Goal: Task Accomplishment & Management: Manage account settings

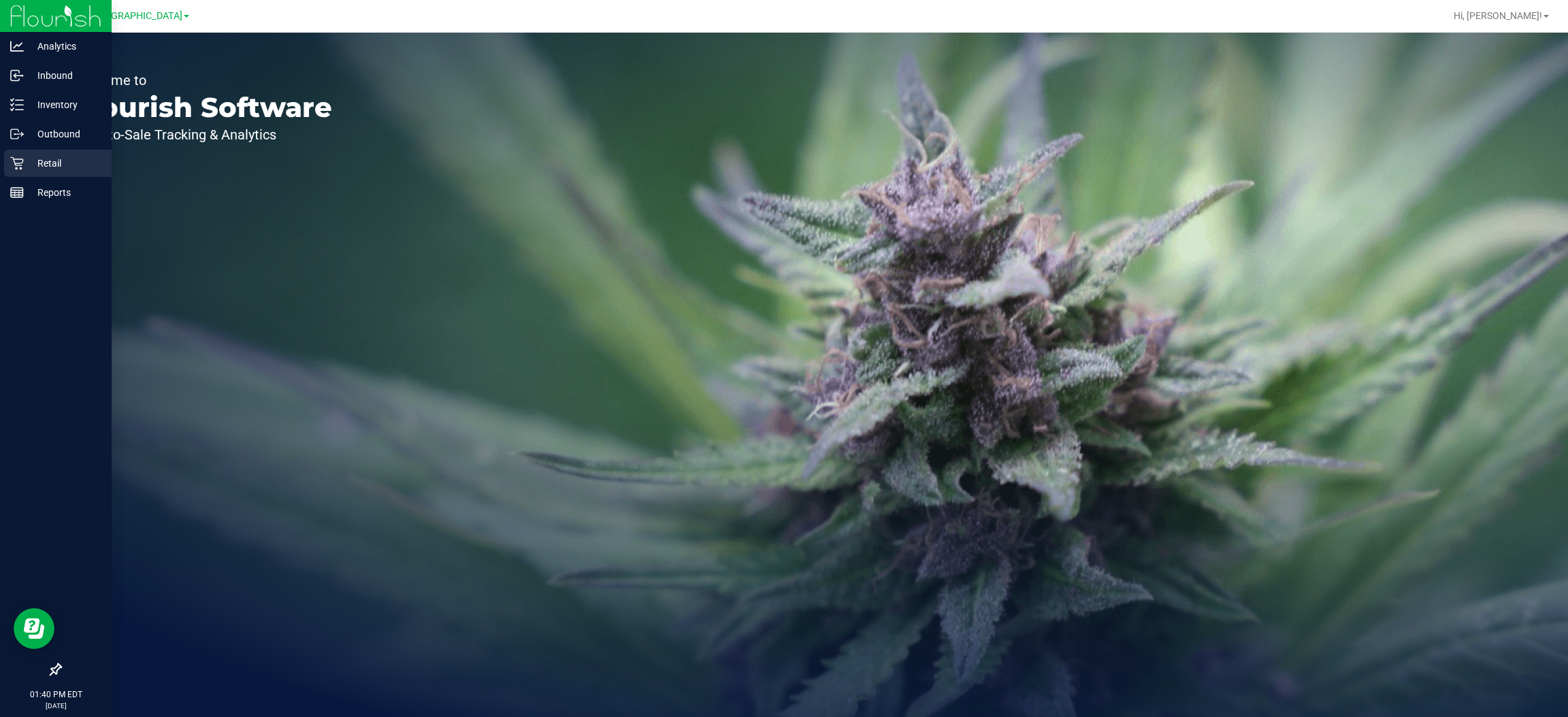
click at [51, 157] on p "Retail" at bounding box center [65, 163] width 82 height 16
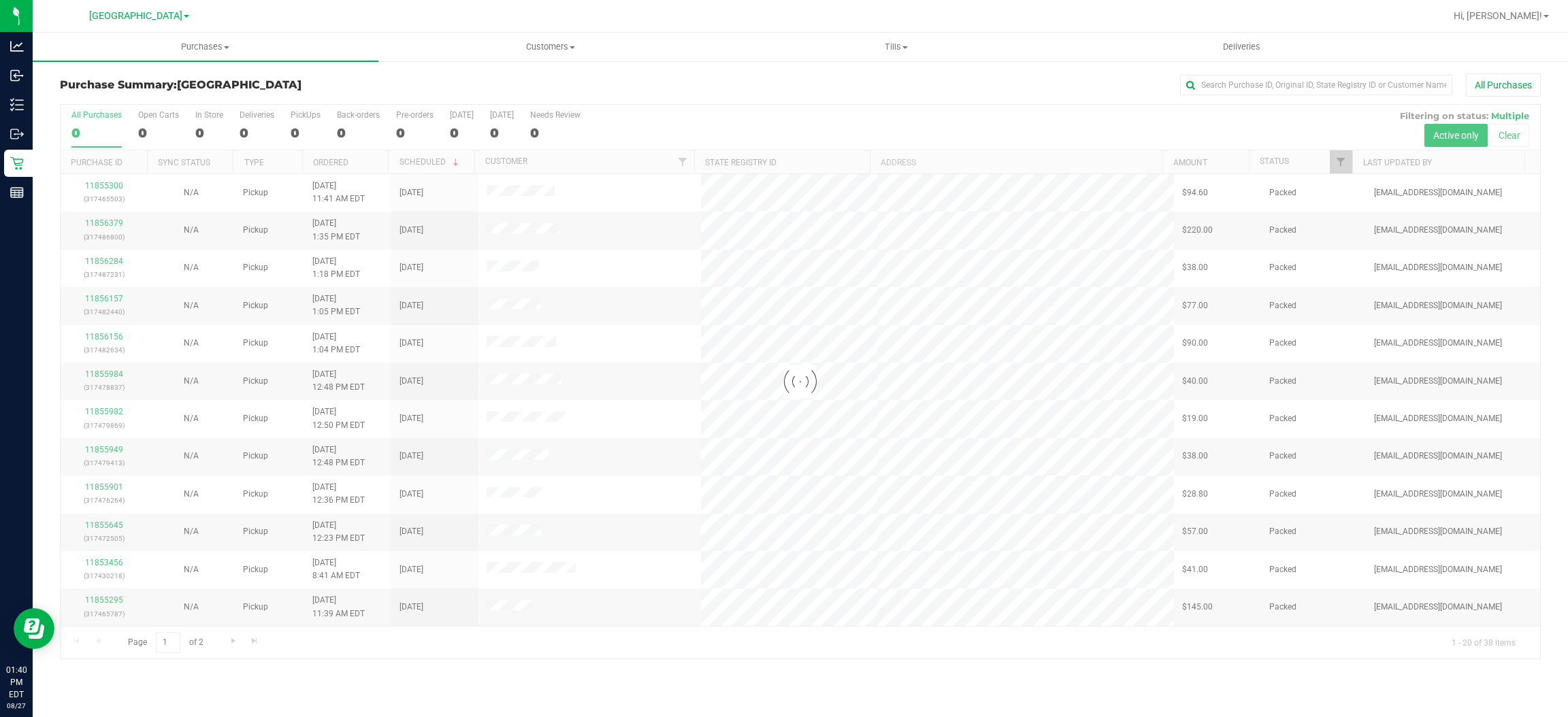
click at [141, 9] on link "[GEOGRAPHIC_DATA]" at bounding box center [139, 15] width 100 height 13
click at [71, 64] on link "Port Orange WC" at bounding box center [139, 66] width 199 height 18
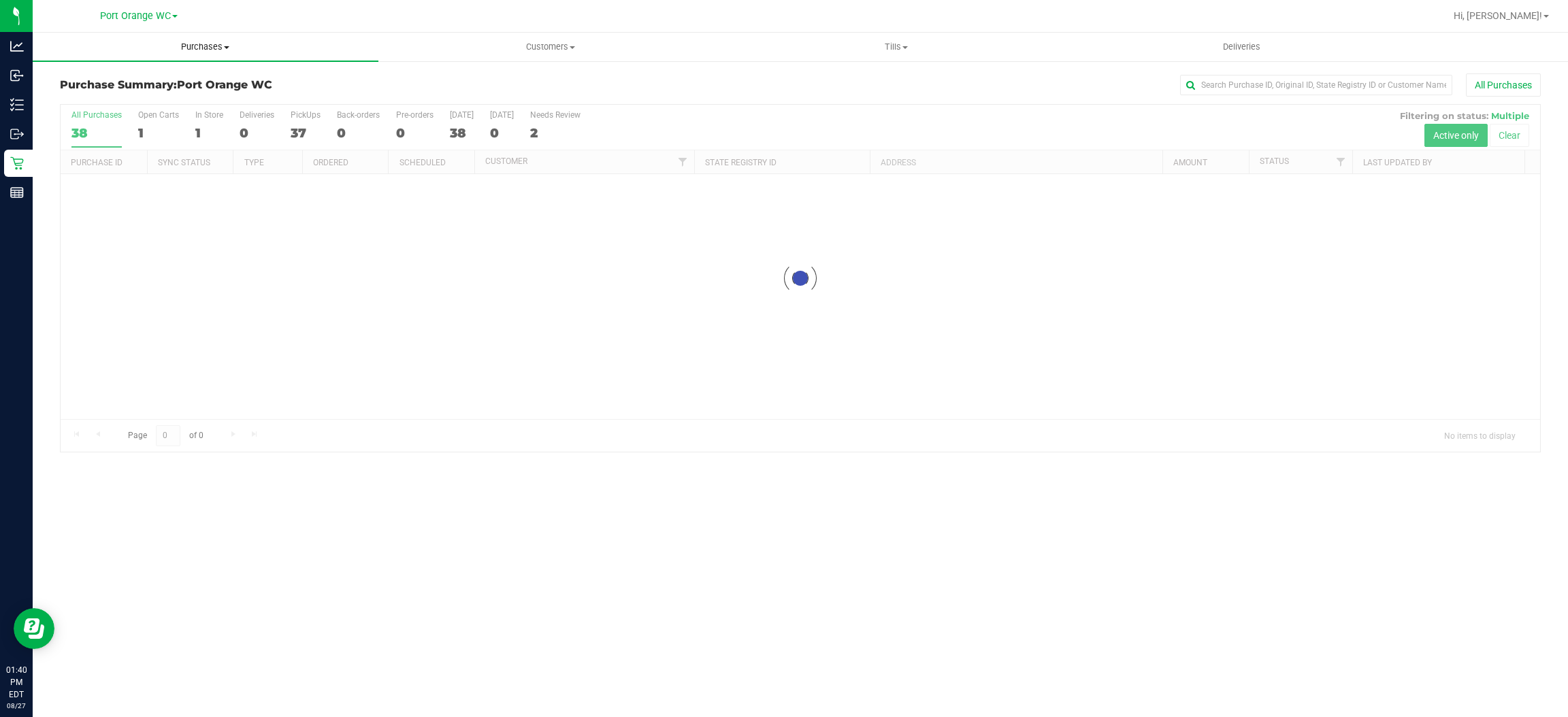
click at [204, 47] on span "Purchases" at bounding box center [205, 47] width 346 height 12
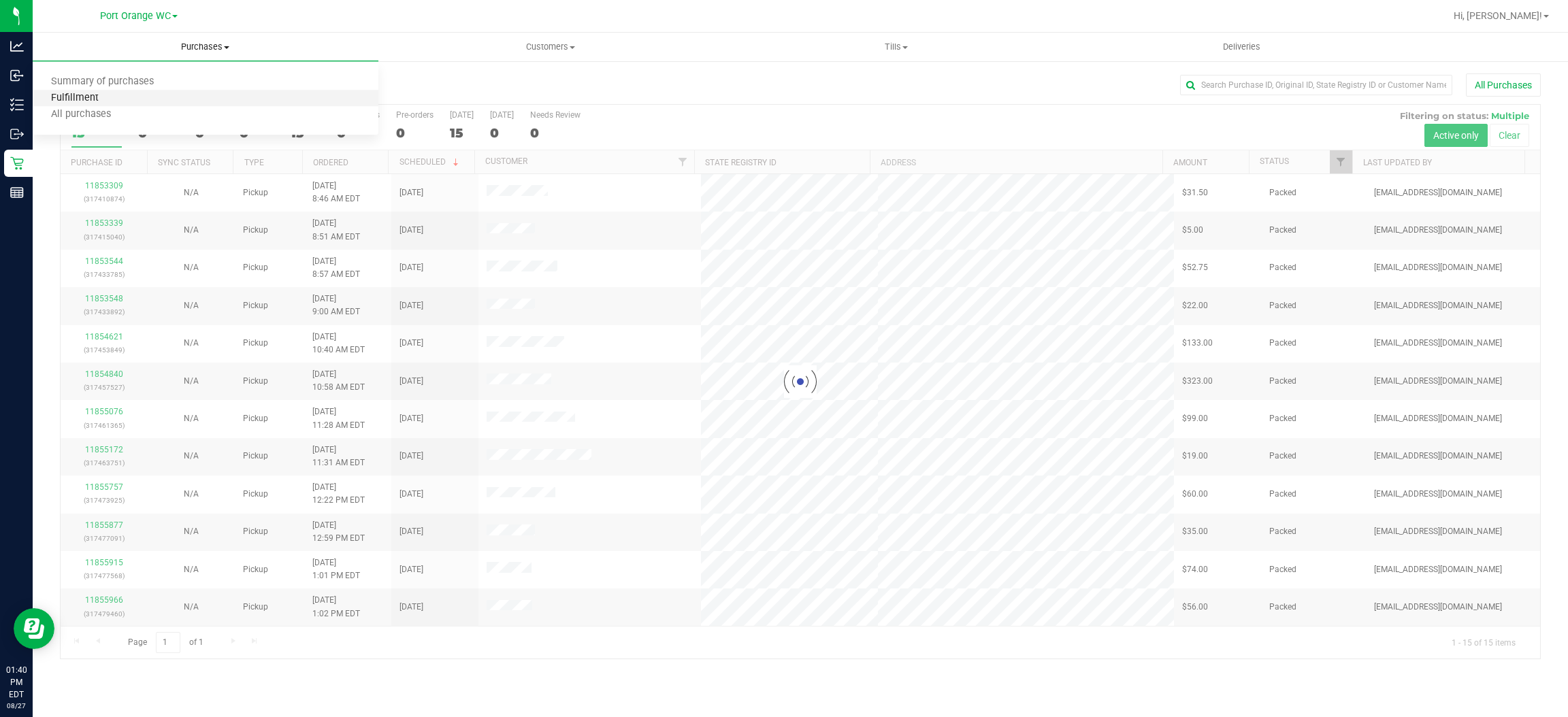
click at [91, 95] on span "Fulfillment" at bounding box center [75, 98] width 84 height 11
click at [67, 91] on li "Fulfillment" at bounding box center [205, 99] width 346 height 16
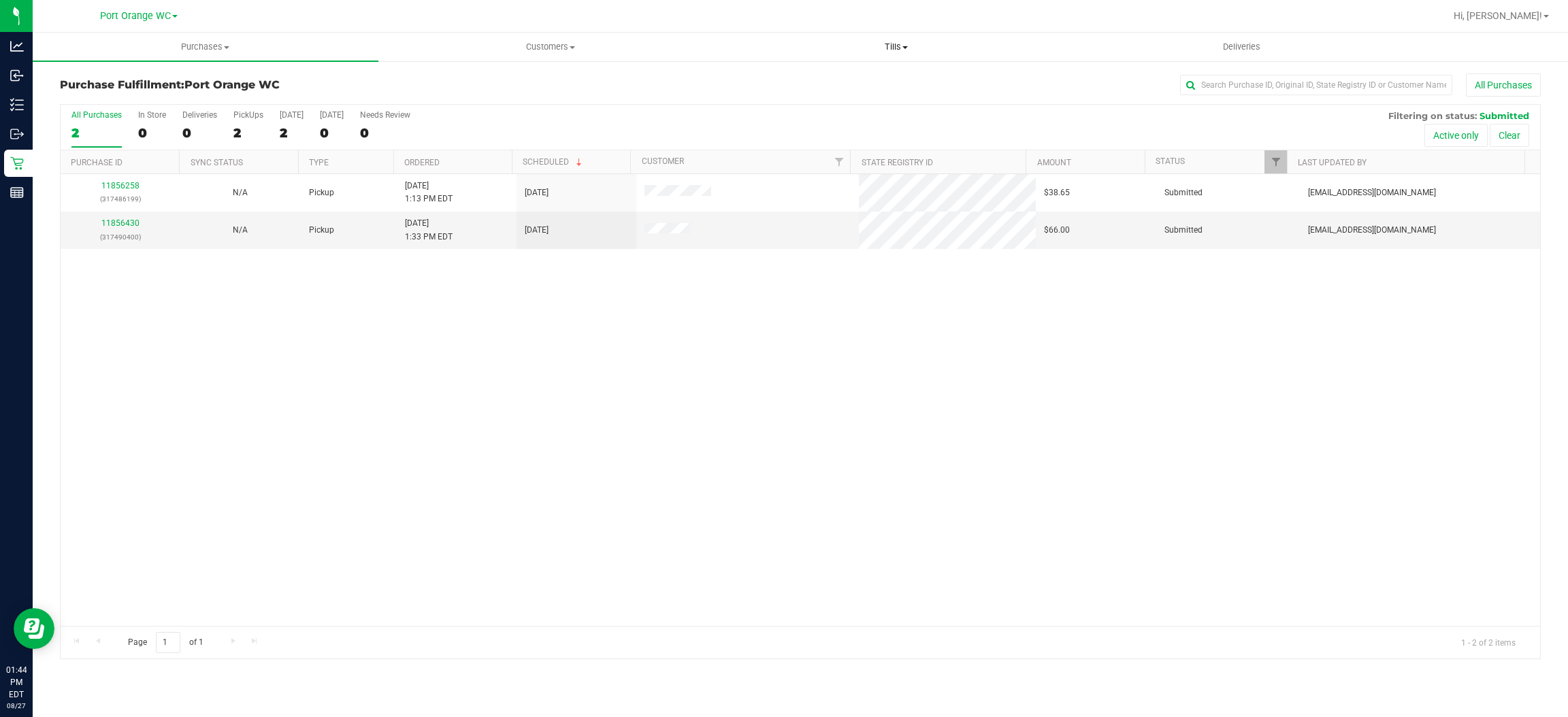
click at [892, 51] on span "Tills" at bounding box center [896, 47] width 344 height 12
click at [779, 85] on span "Manage tills" at bounding box center [769, 82] width 92 height 11
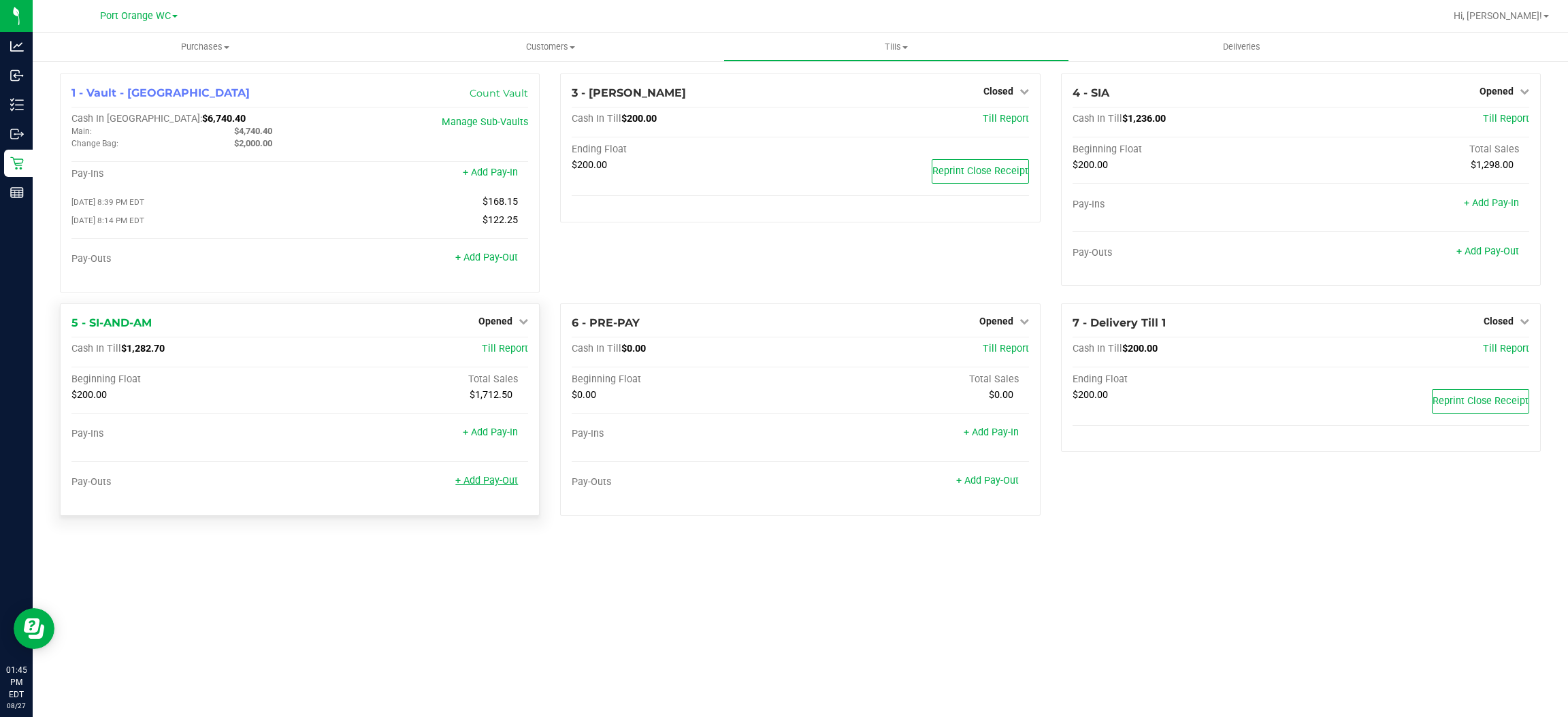
click at [483, 478] on link "+ Add Pay-Out" at bounding box center [487, 480] width 63 height 11
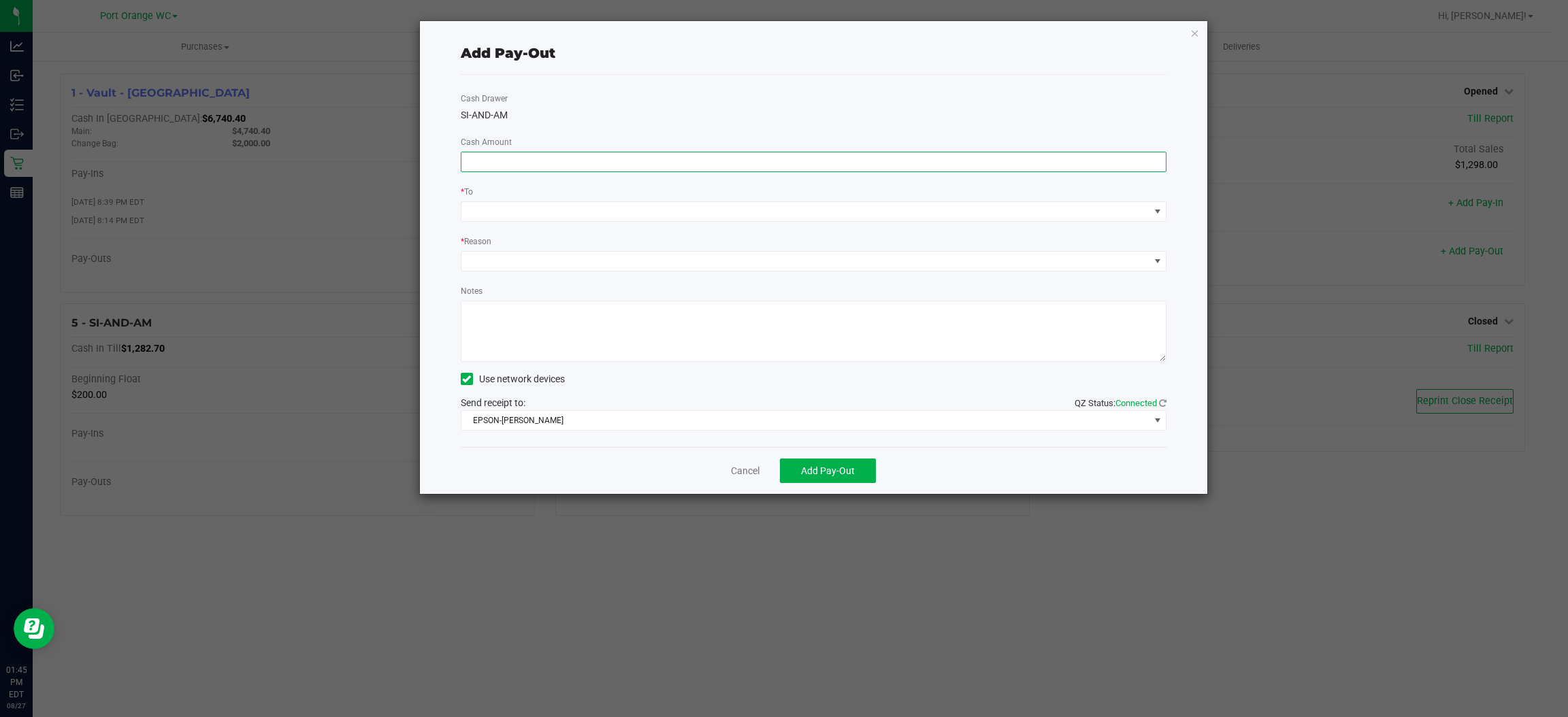
click at [595, 160] on input at bounding box center [813, 162] width 705 height 19
type input "$1,000.00"
click at [557, 205] on span at bounding box center [805, 212] width 688 height 19
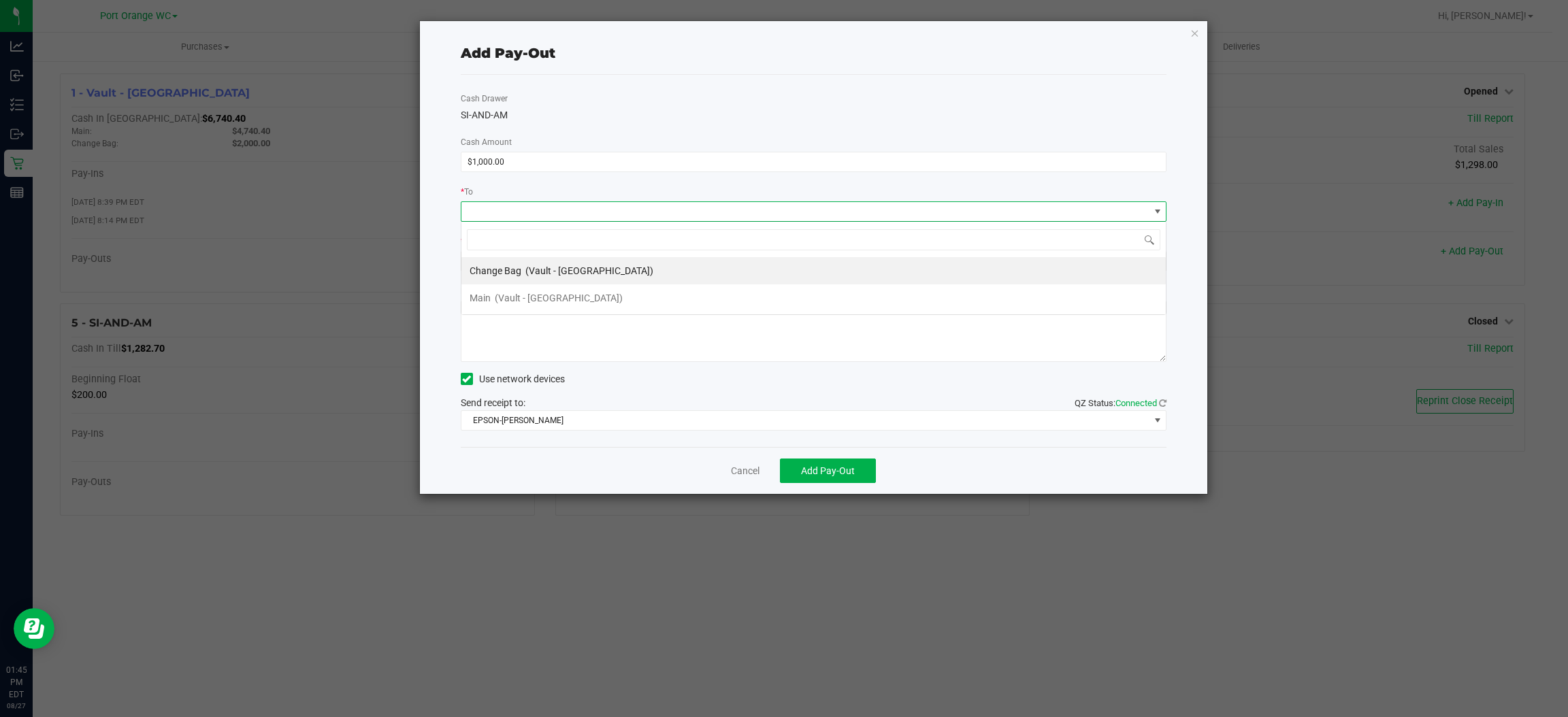
scroll to position [21, 707]
click at [536, 298] on span "(Vault - [GEOGRAPHIC_DATA])" at bounding box center [559, 298] width 128 height 11
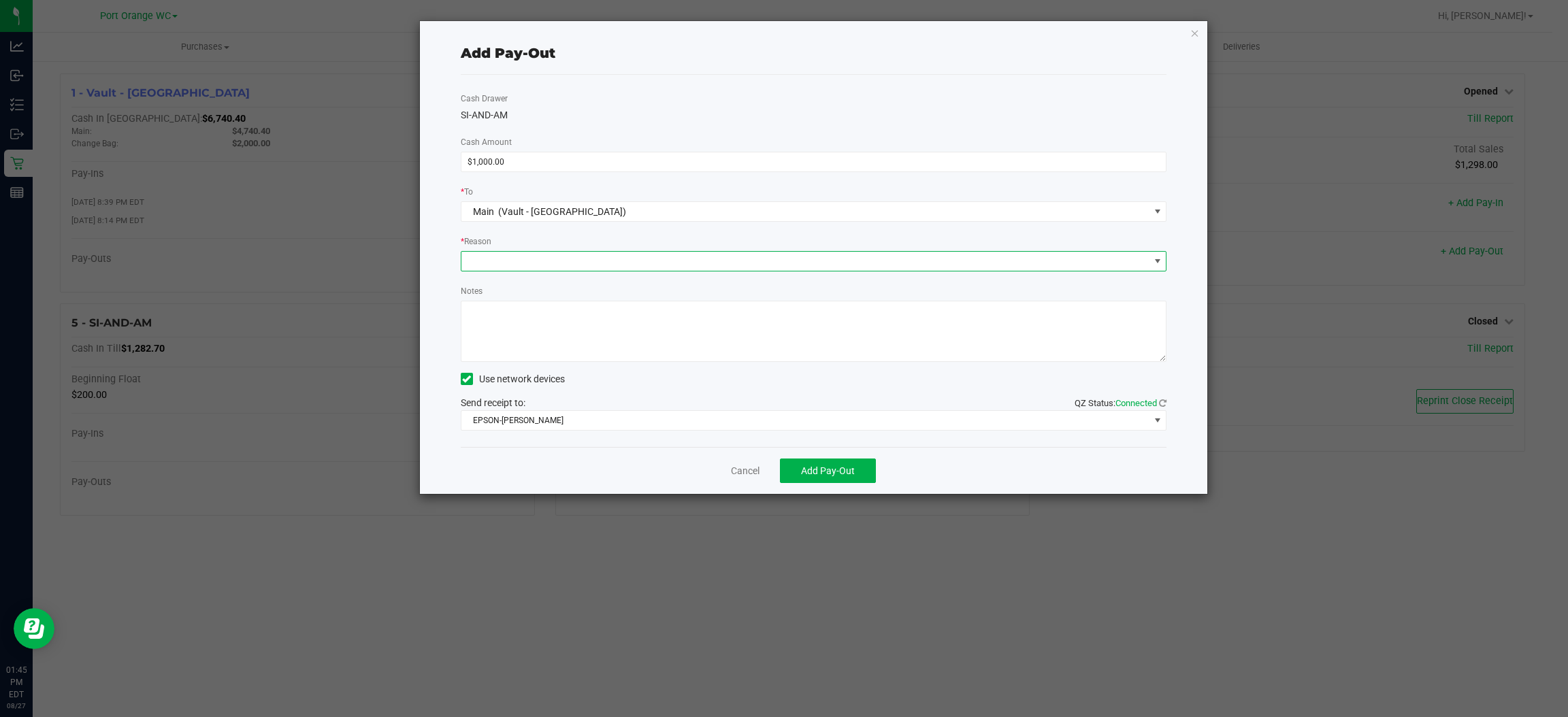
click at [561, 262] on span at bounding box center [805, 261] width 688 height 19
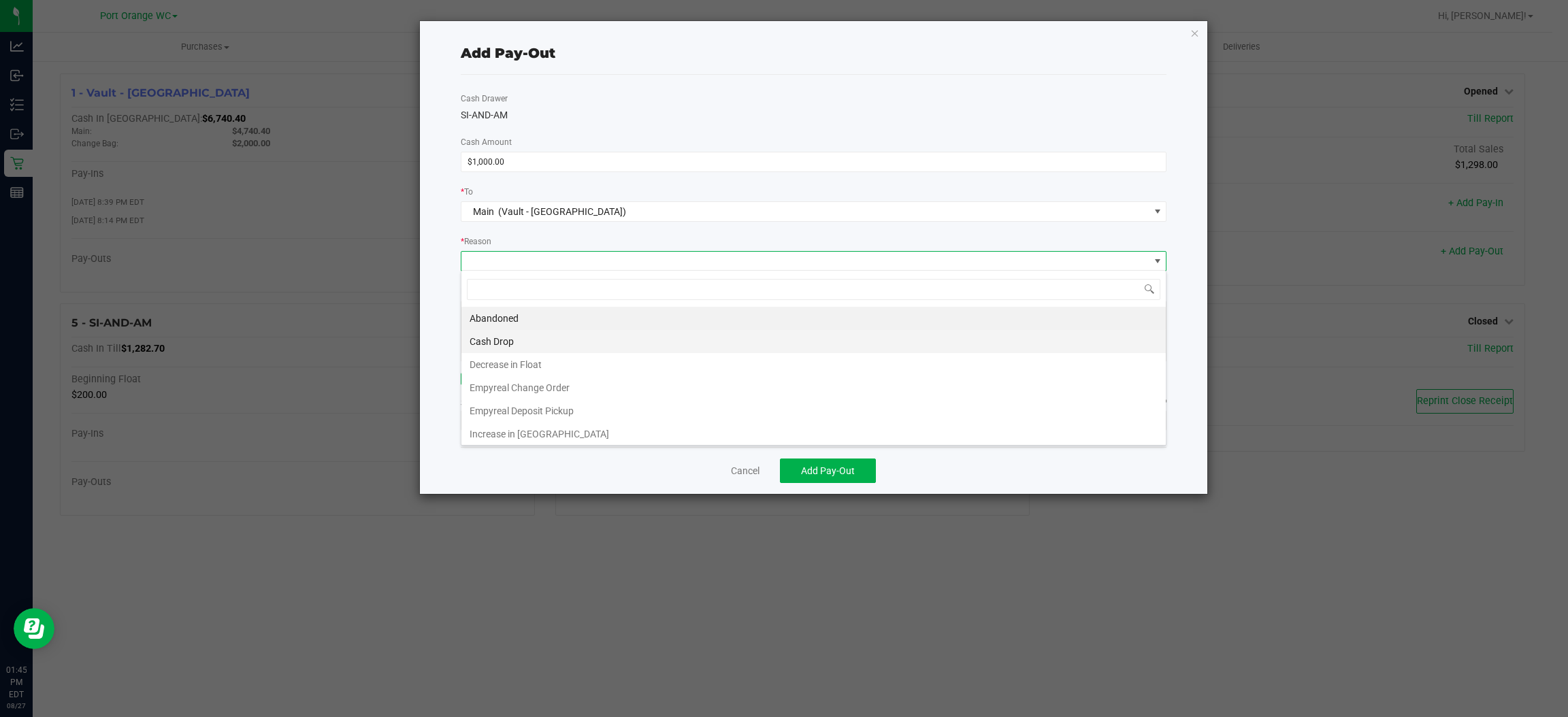
click at [499, 339] on li "Cash Drop" at bounding box center [813, 341] width 704 height 23
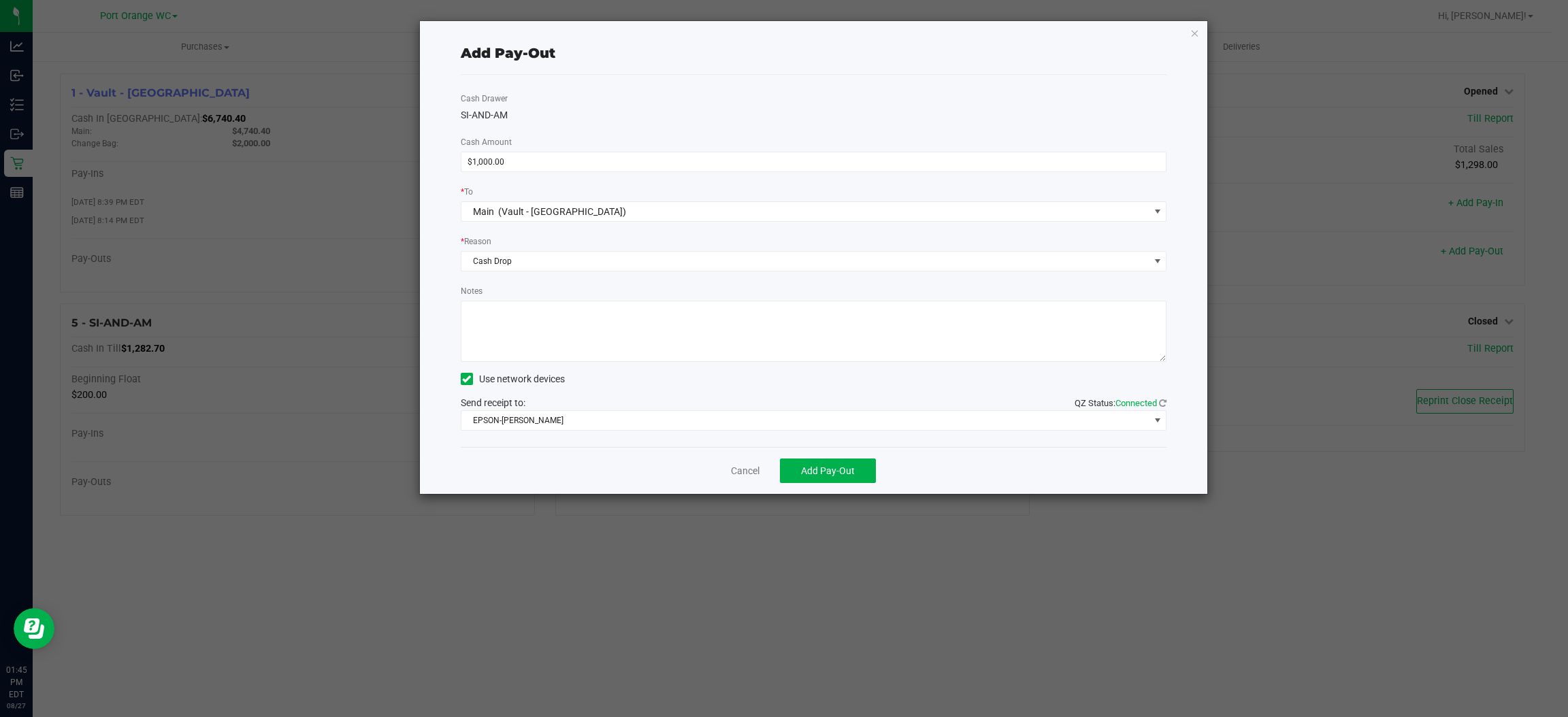
click at [541, 313] on textarea "Notes" at bounding box center [813, 331] width 707 height 61
type textarea "JJB"
click at [635, 418] on span "EPSON-[PERSON_NAME]" at bounding box center [805, 420] width 688 height 19
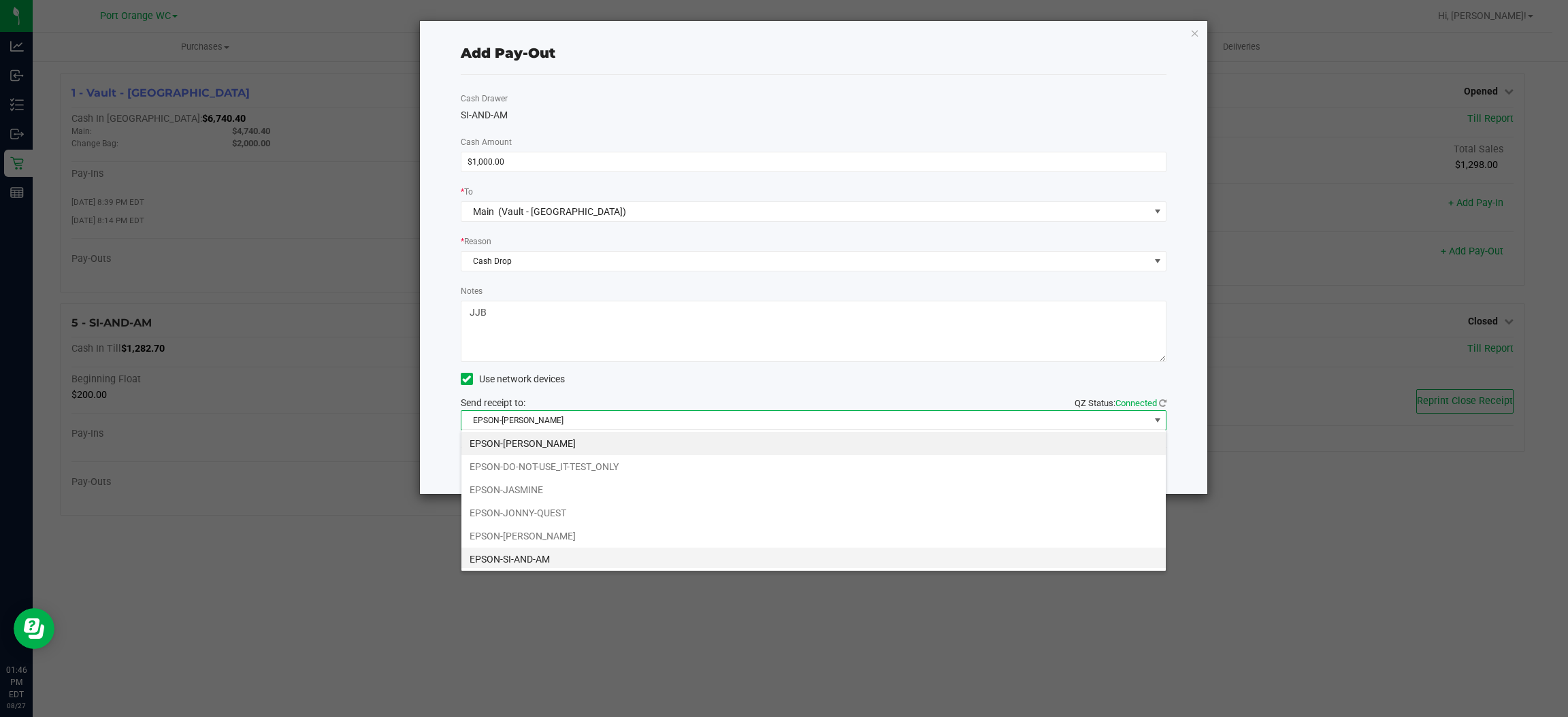
click at [544, 554] on li "EPSON-SI-AND-AM" at bounding box center [813, 559] width 704 height 23
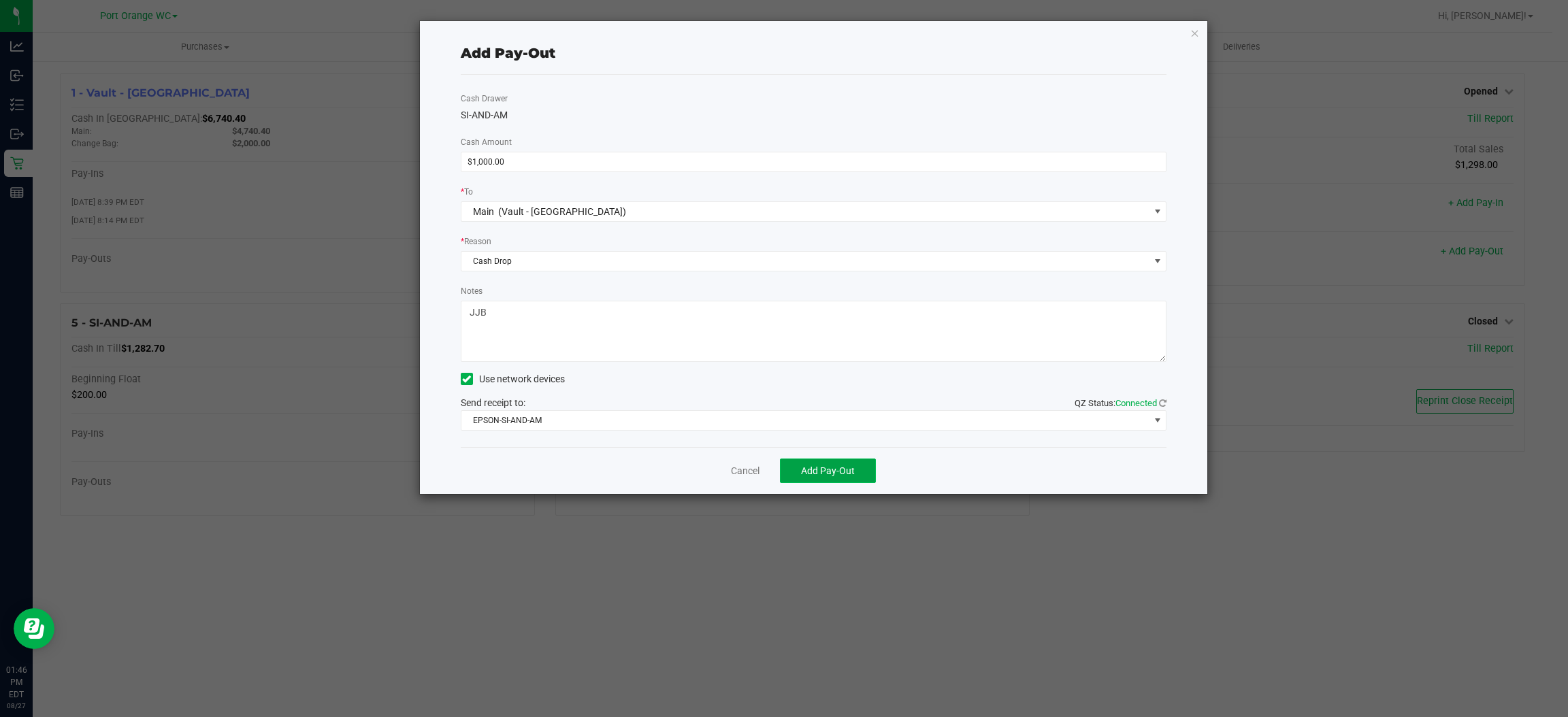
click at [853, 467] on span "Add Pay-Out" at bounding box center [828, 471] width 54 height 11
click at [743, 465] on link "Dismiss" at bounding box center [740, 472] width 33 height 14
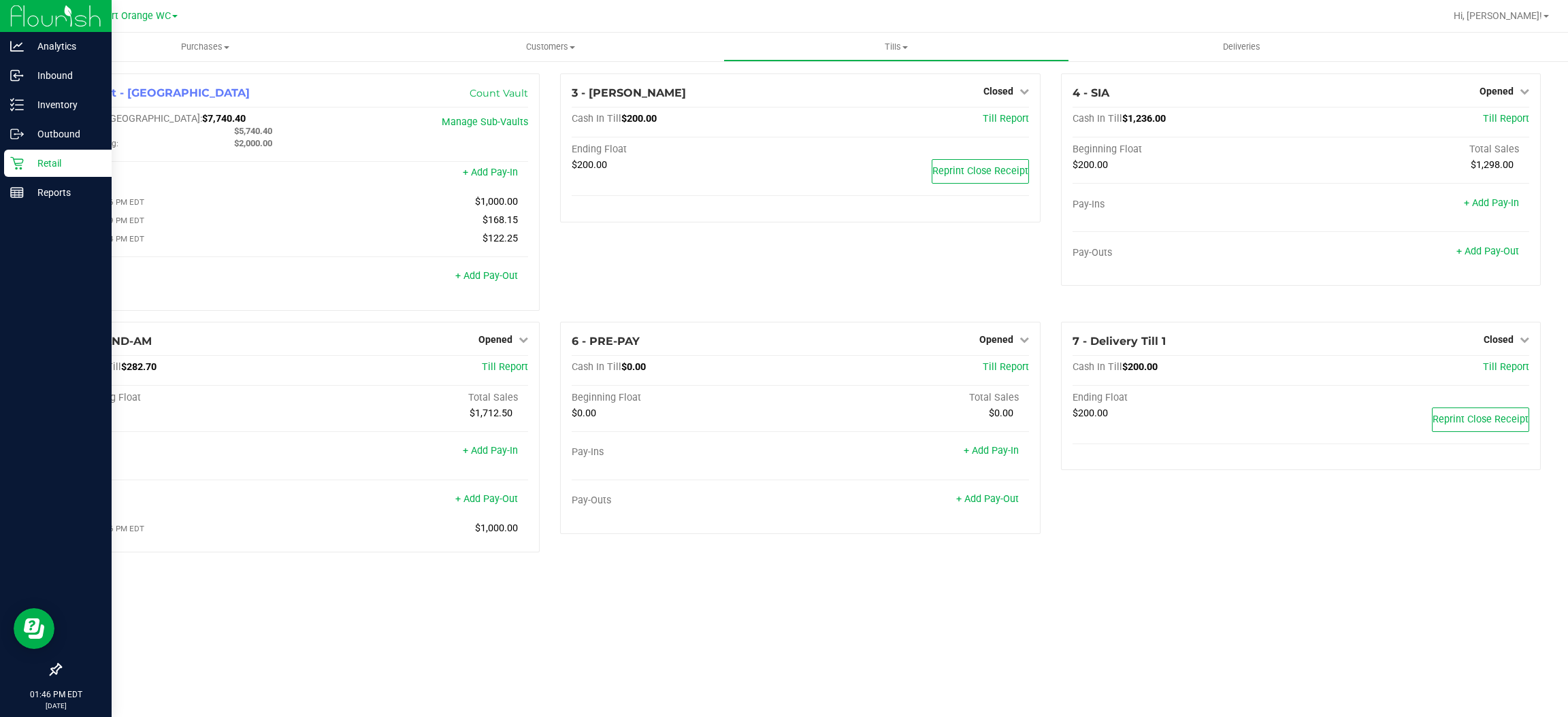
click at [47, 165] on p "Retail" at bounding box center [65, 163] width 82 height 16
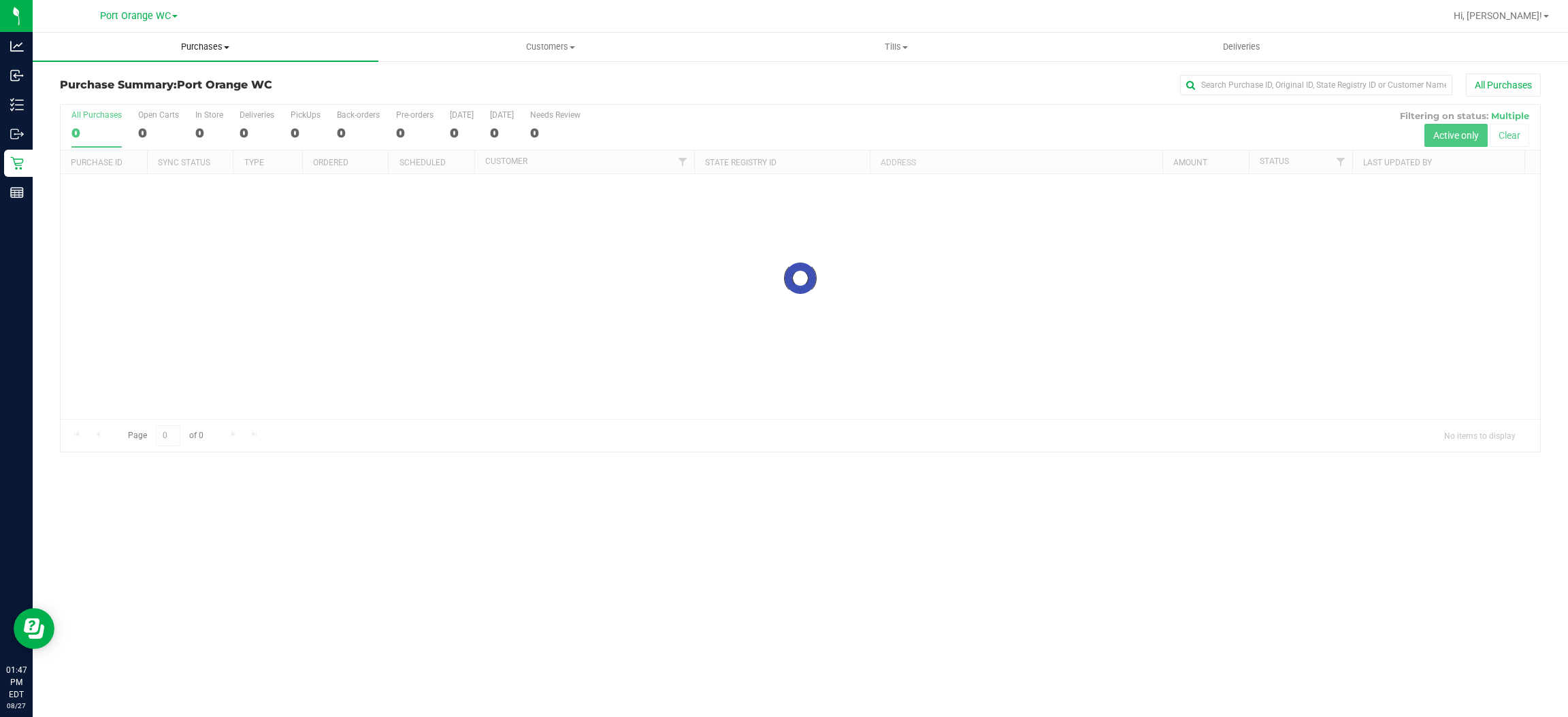
click at [203, 43] on span "Purchases" at bounding box center [205, 47] width 346 height 12
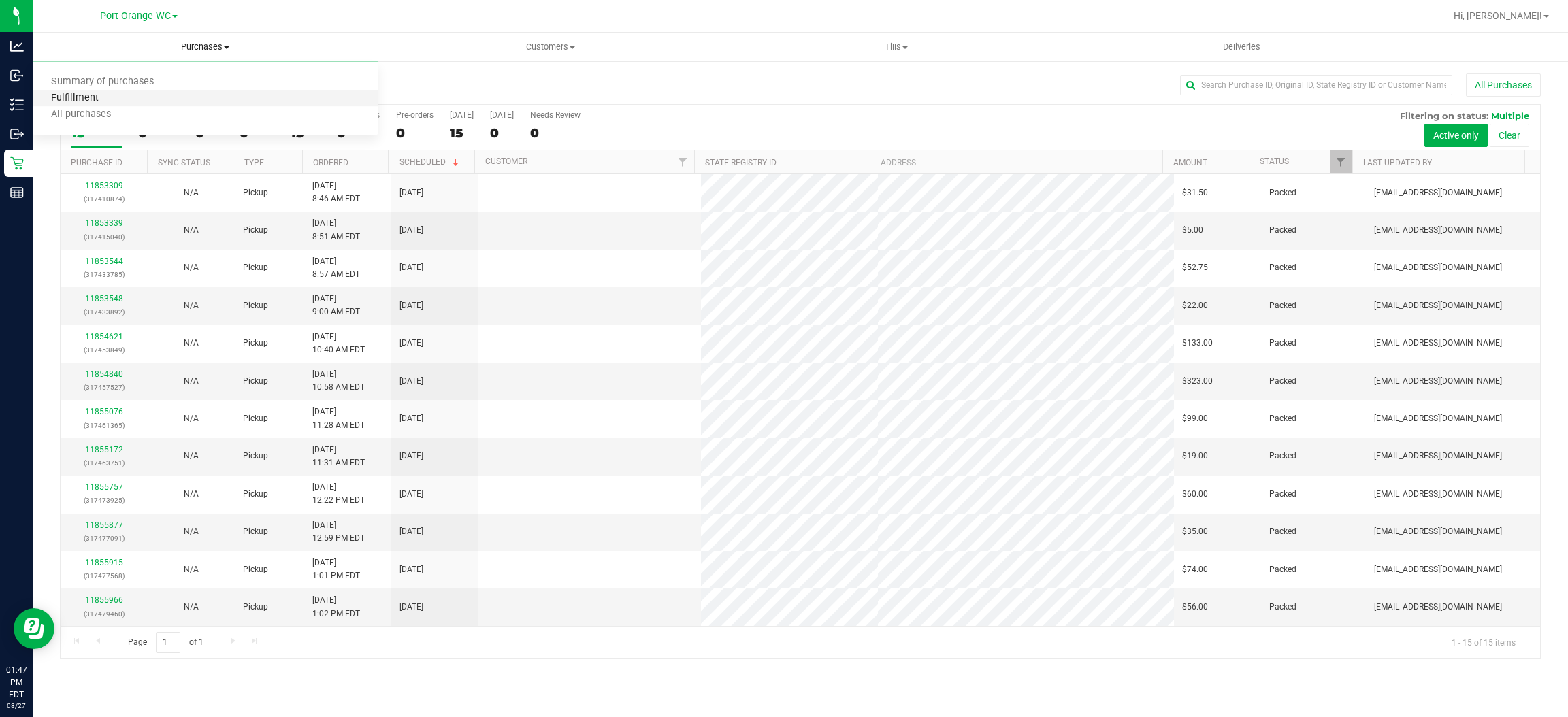
click at [83, 96] on span "Fulfillment" at bounding box center [75, 98] width 84 height 11
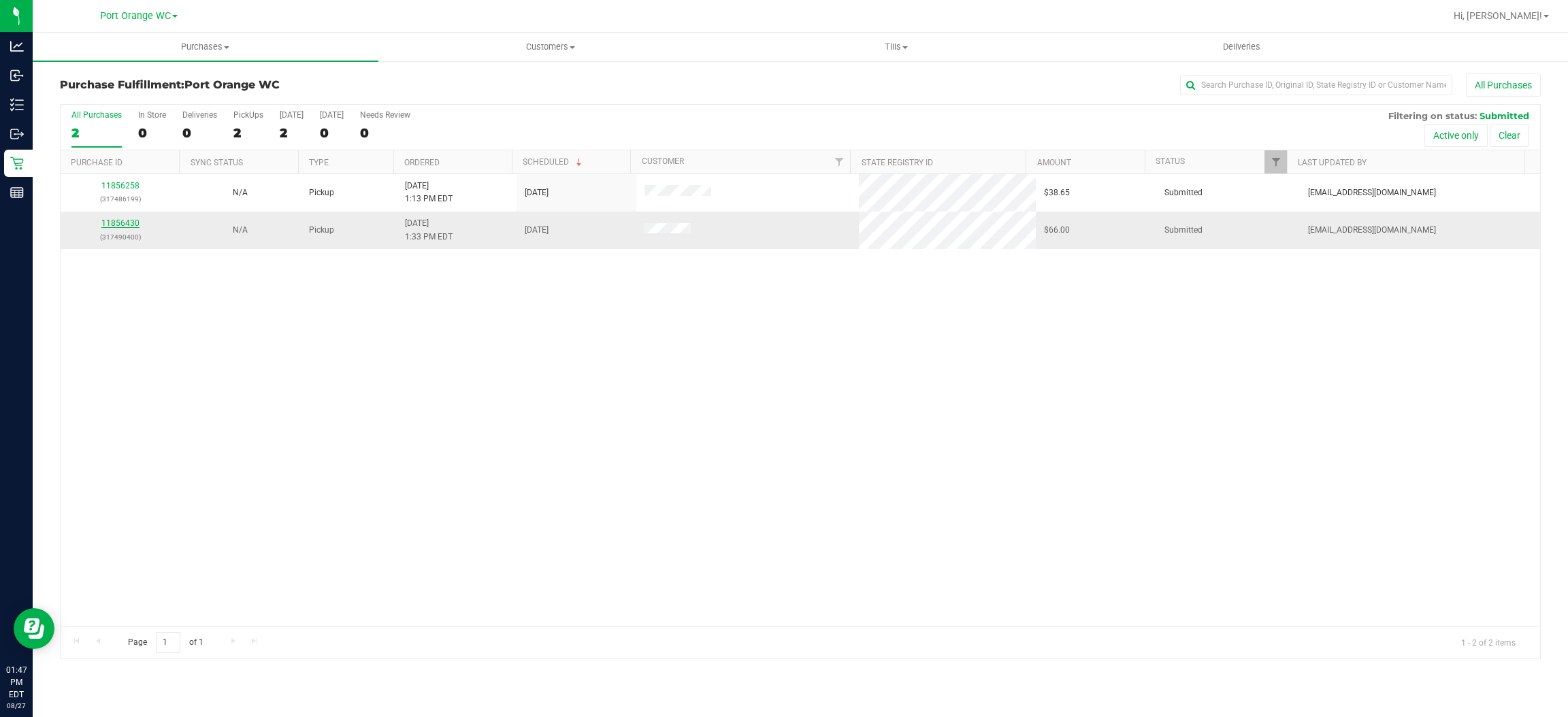
click at [120, 223] on link "11856430" at bounding box center [120, 223] width 38 height 10
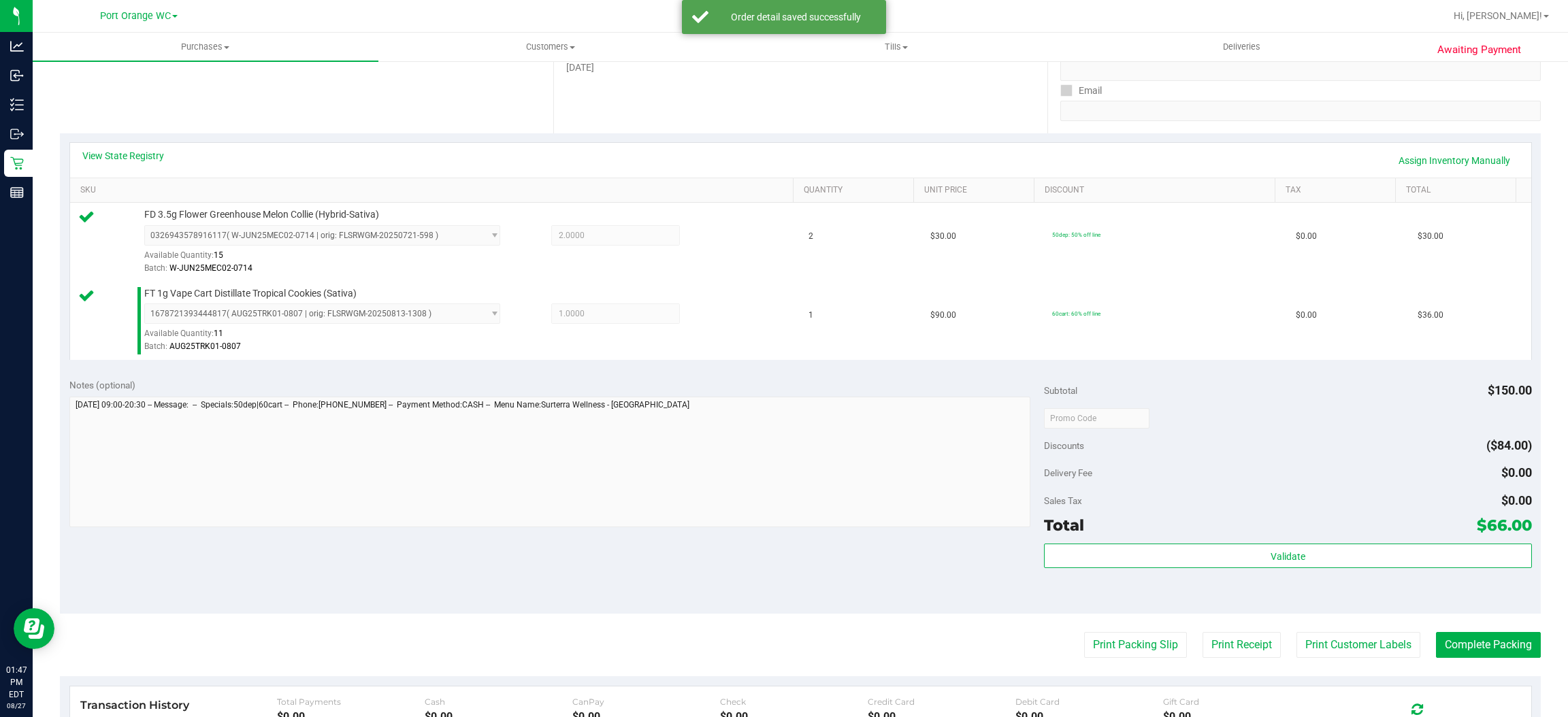
scroll to position [408, 0]
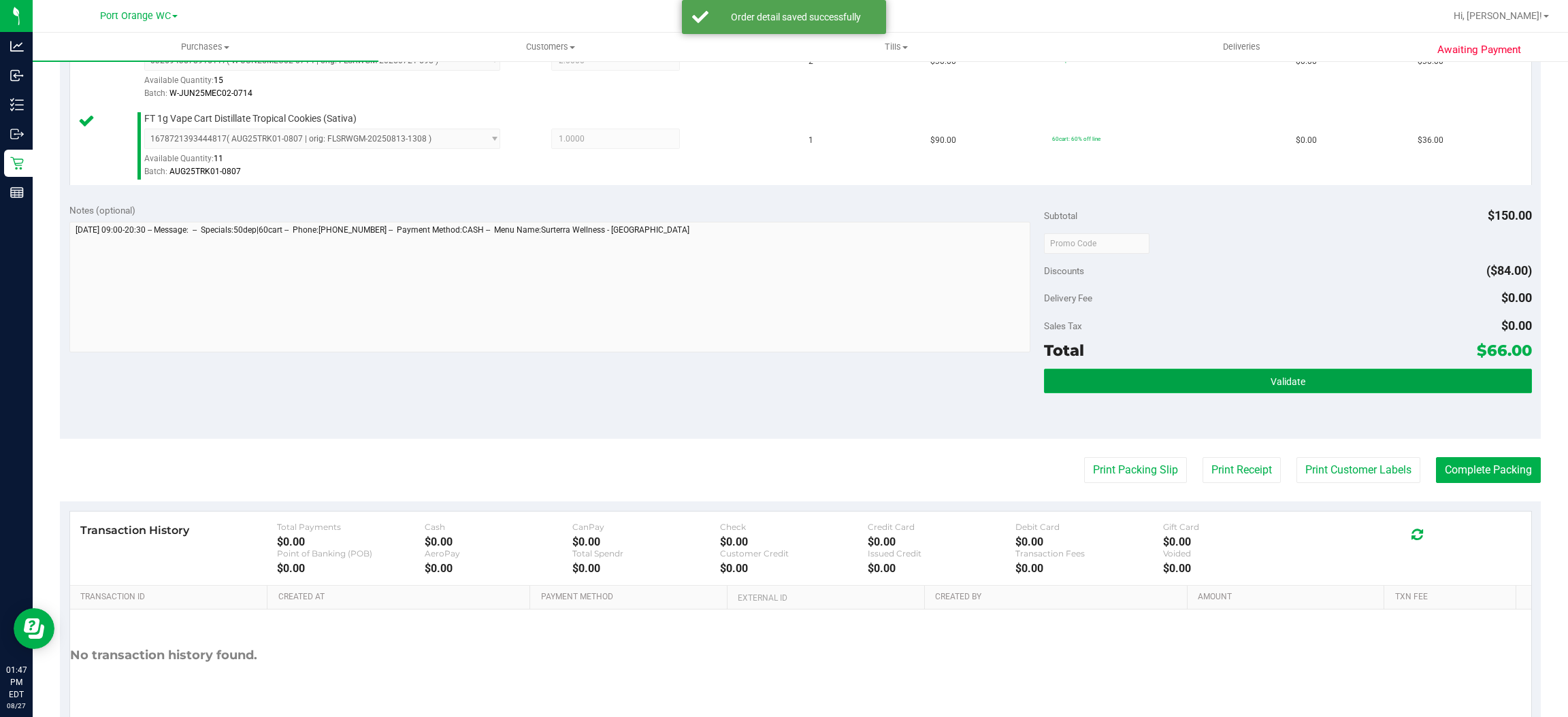
click at [1209, 387] on button "Validate" at bounding box center [1286, 381] width 487 height 25
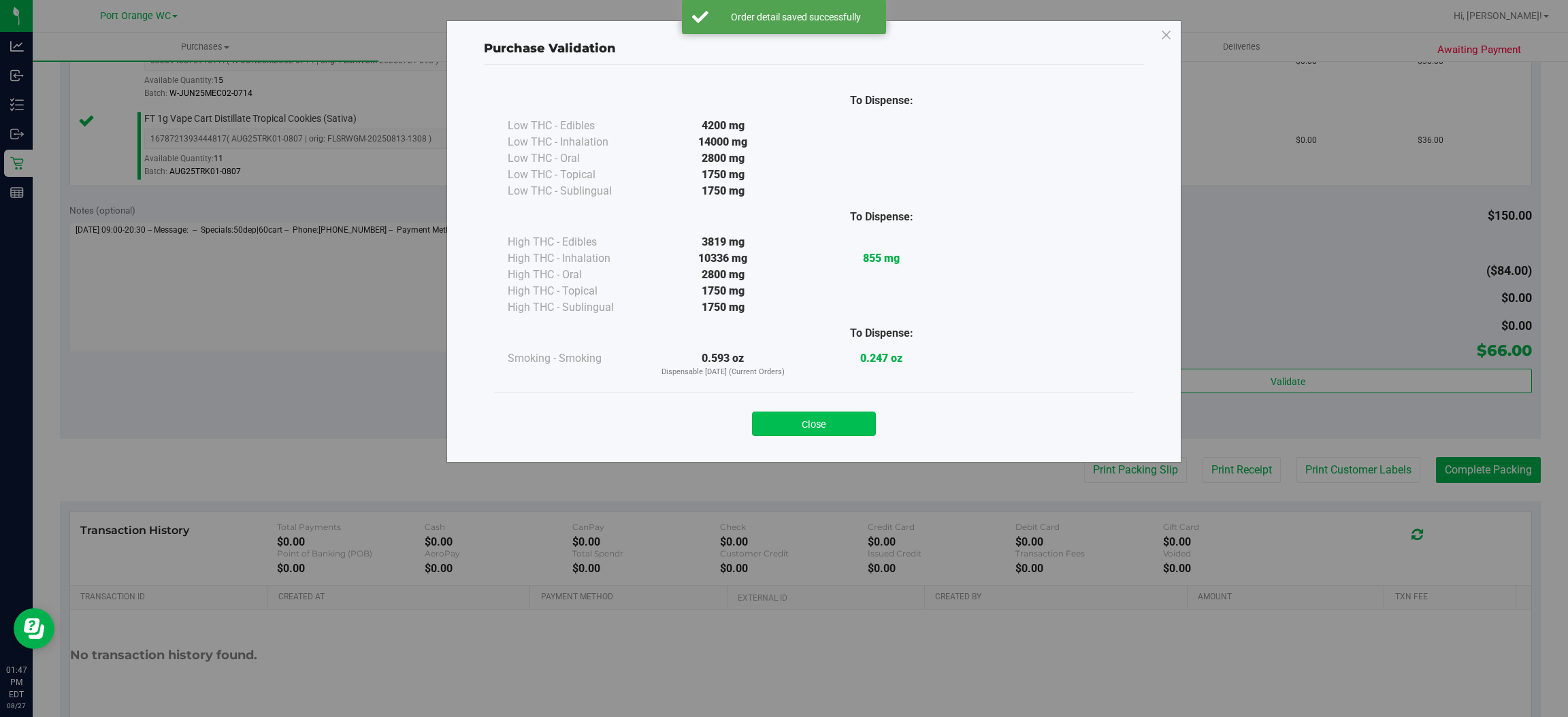
click at [801, 424] on button "Close" at bounding box center [813, 423] width 124 height 25
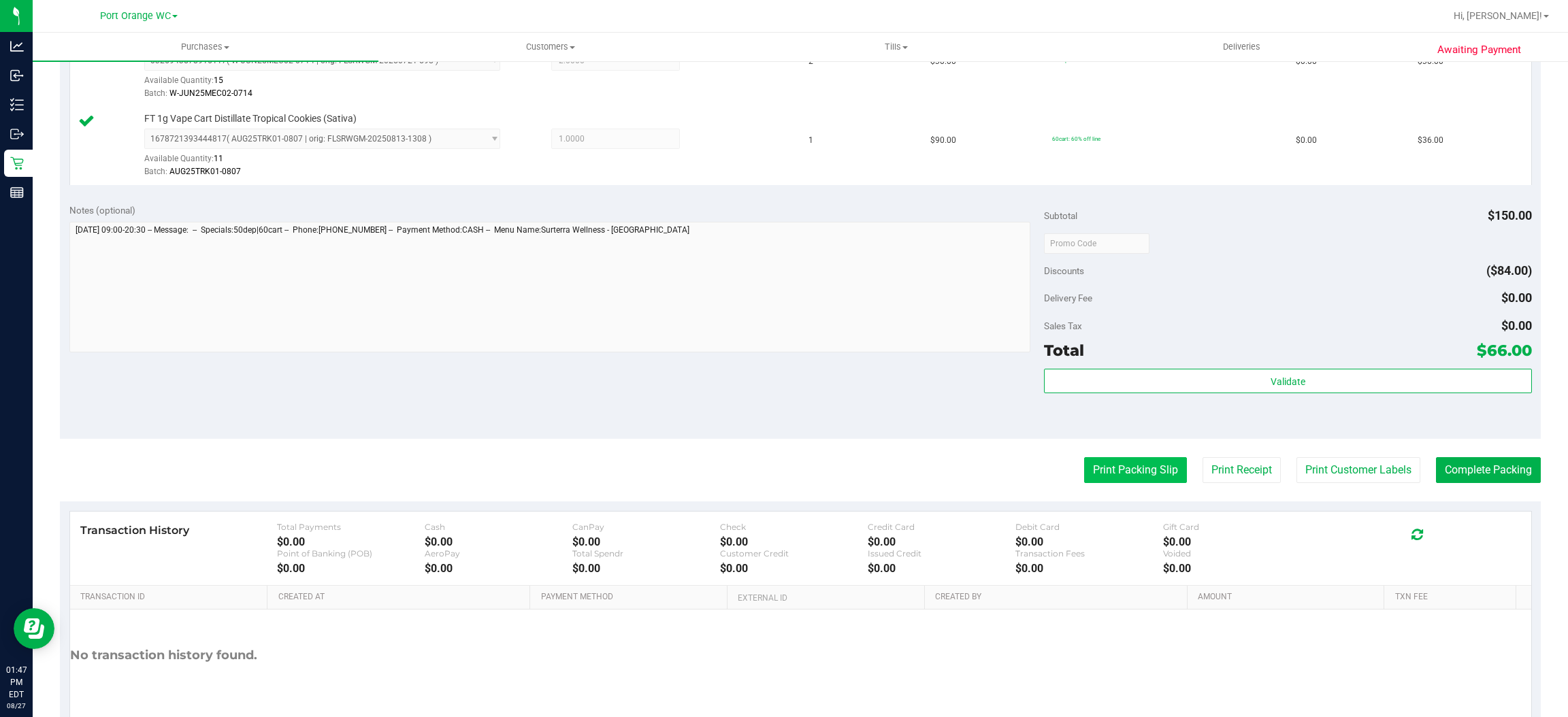
click at [1136, 478] on button "Print Packing Slip" at bounding box center [1136, 470] width 103 height 26
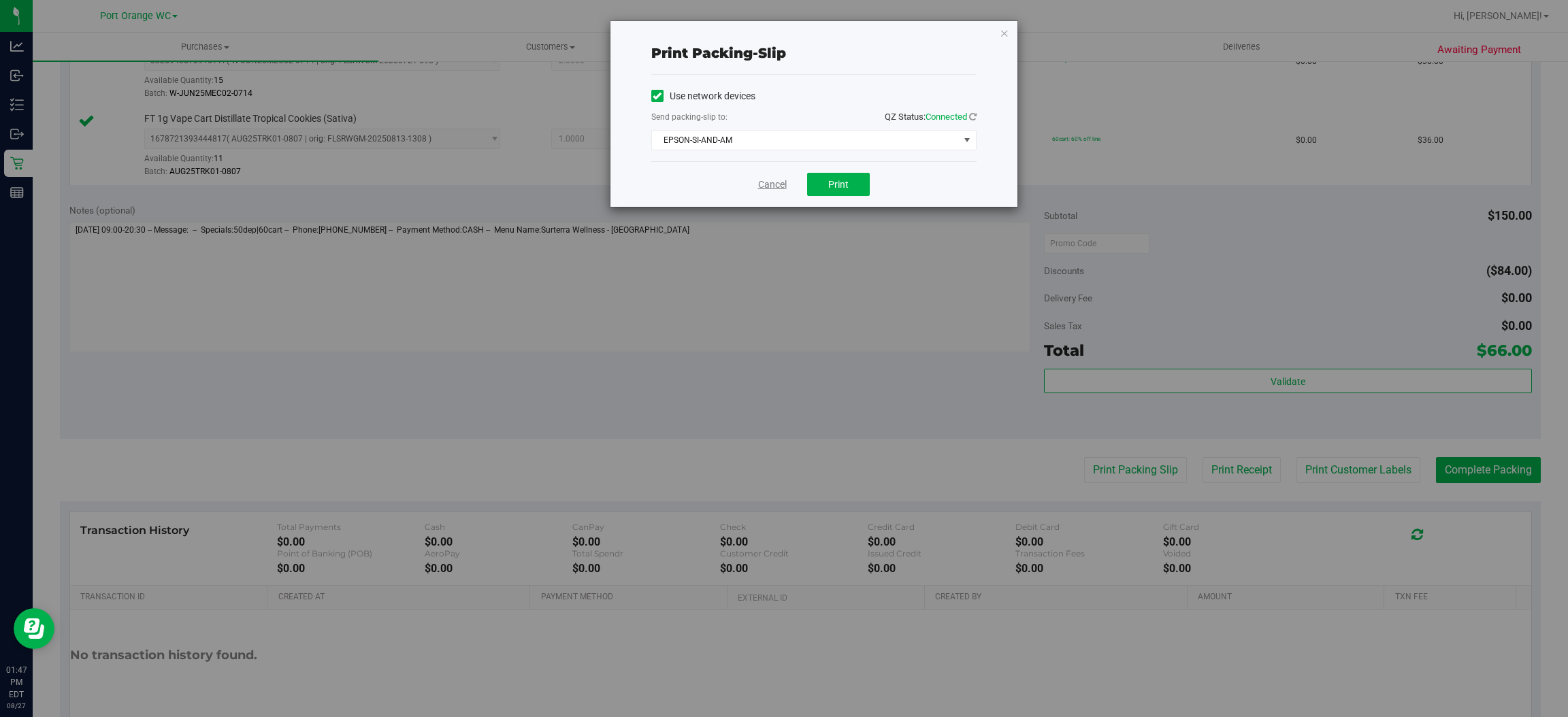
click at [761, 181] on link "Cancel" at bounding box center [772, 184] width 29 height 14
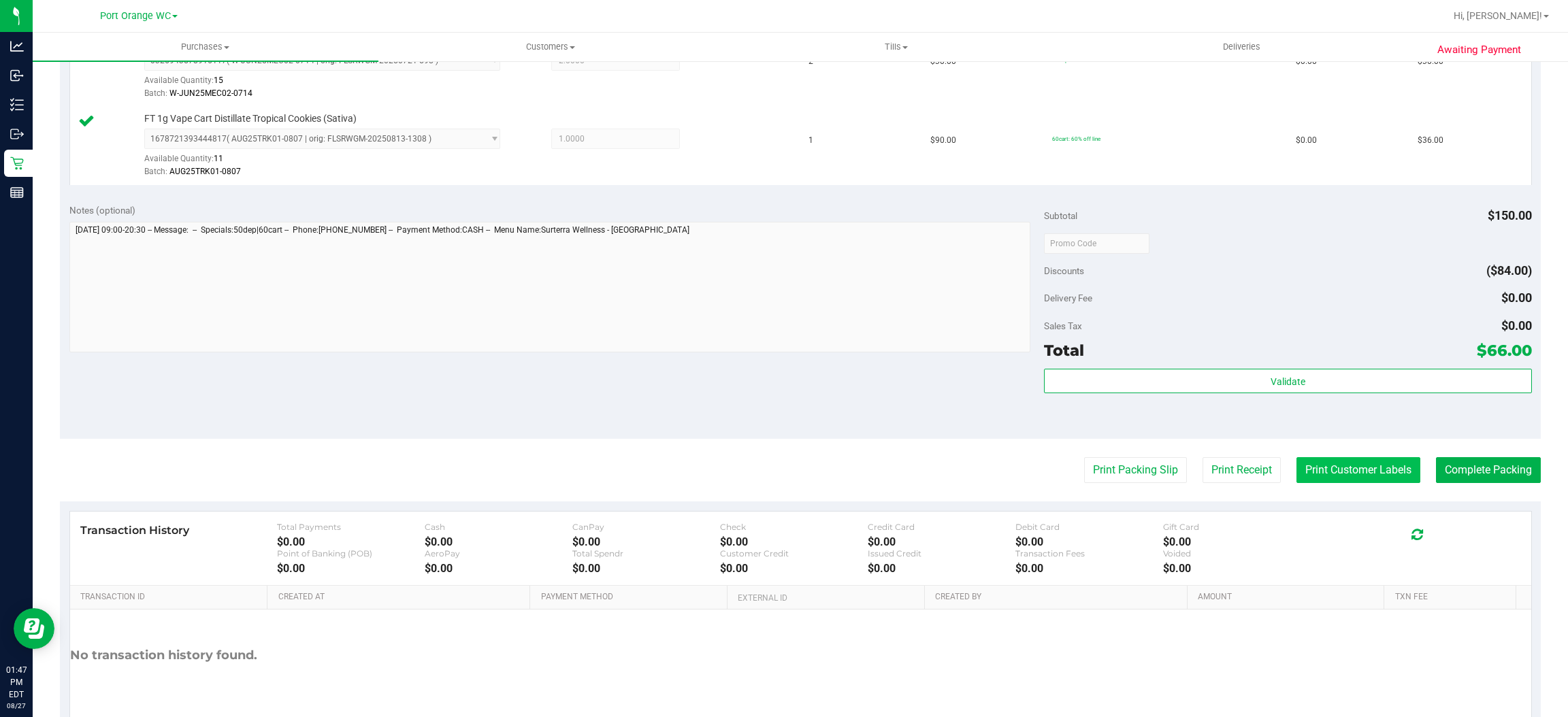
click at [1344, 471] on button "Print Customer Labels" at bounding box center [1358, 470] width 124 height 26
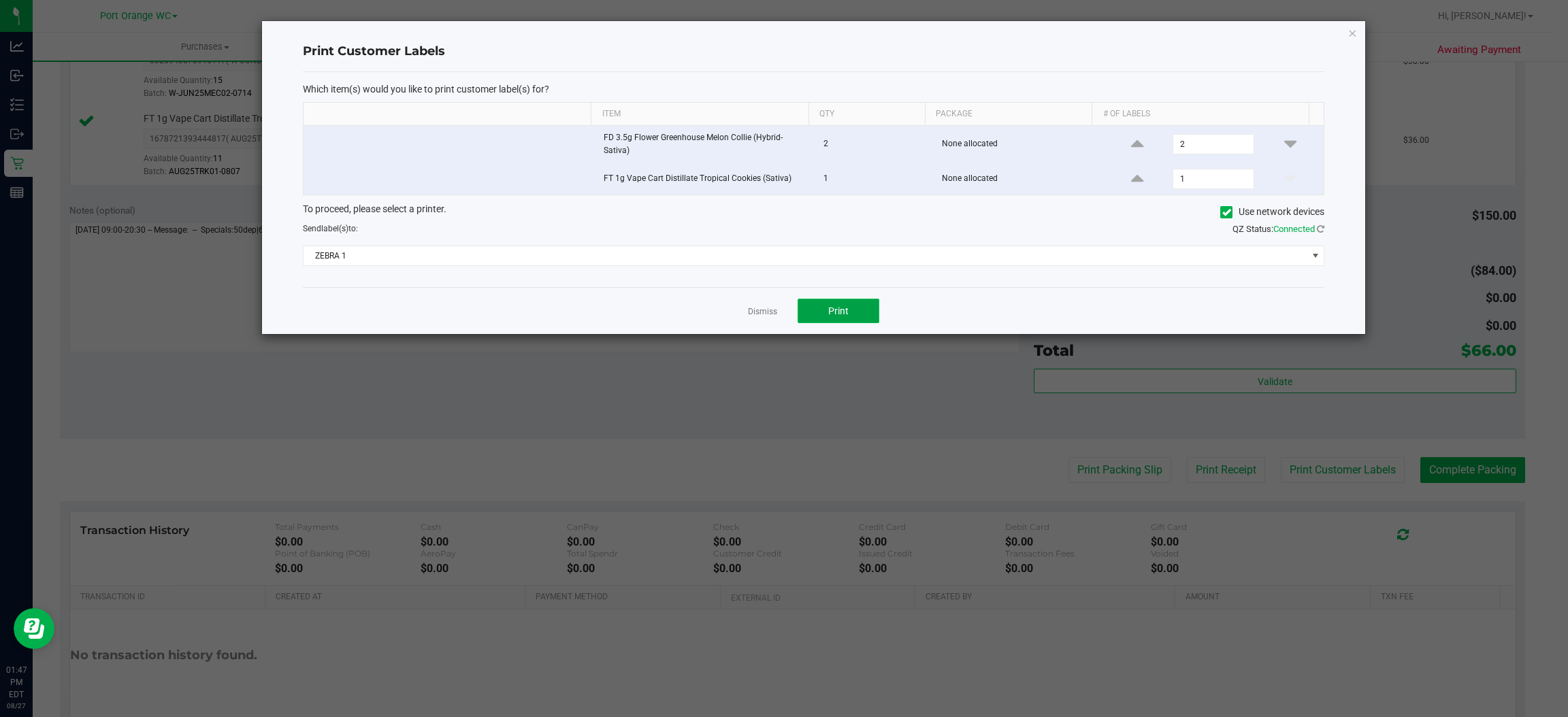
click at [846, 305] on button "Print" at bounding box center [838, 310] width 82 height 25
click at [496, 259] on span "ZEBRA 1" at bounding box center [804, 256] width 1003 height 19
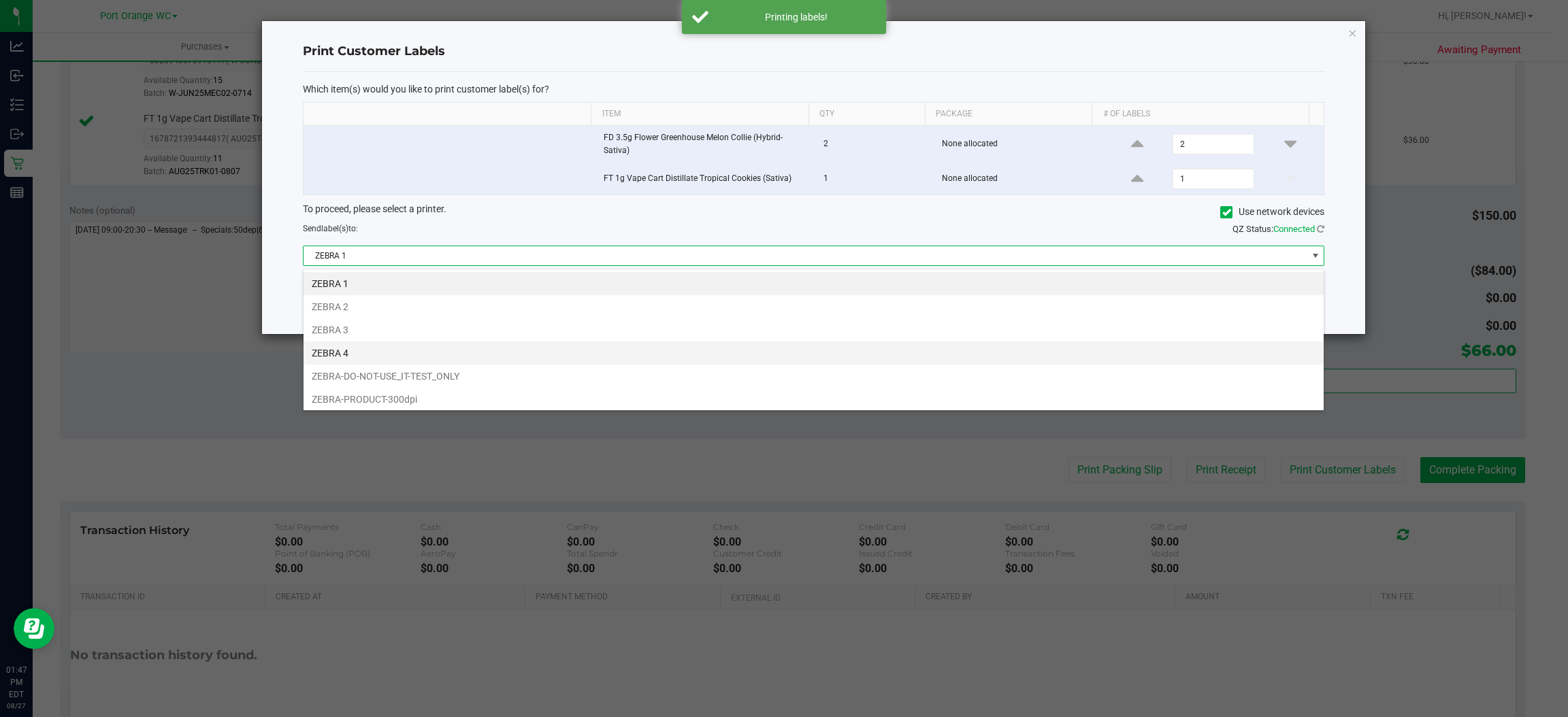
scroll to position [21, 1021]
click at [349, 324] on li "ZEBRA 3" at bounding box center [813, 330] width 1020 height 23
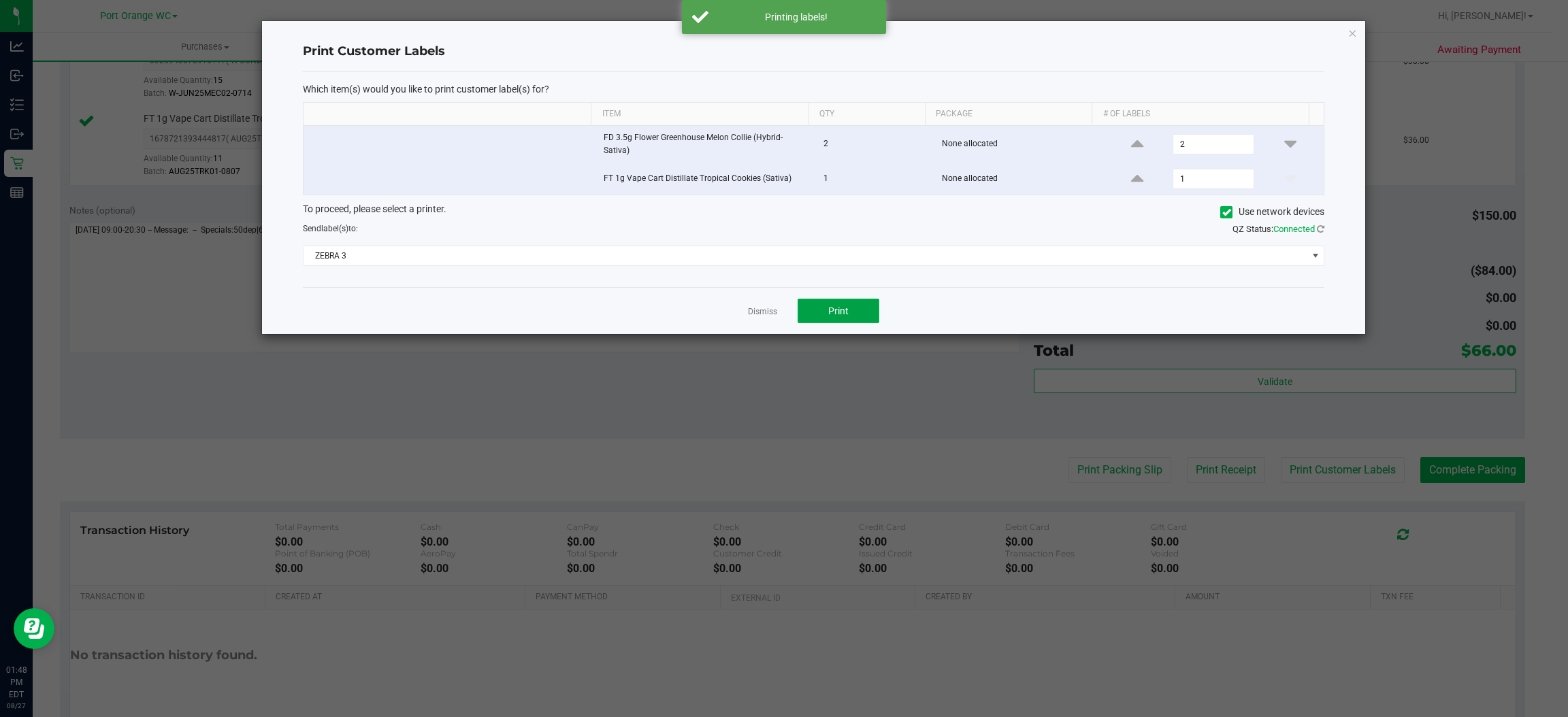
click at [836, 310] on span "Print" at bounding box center [838, 311] width 20 height 11
click at [759, 313] on link "Dismiss" at bounding box center [762, 312] width 29 height 11
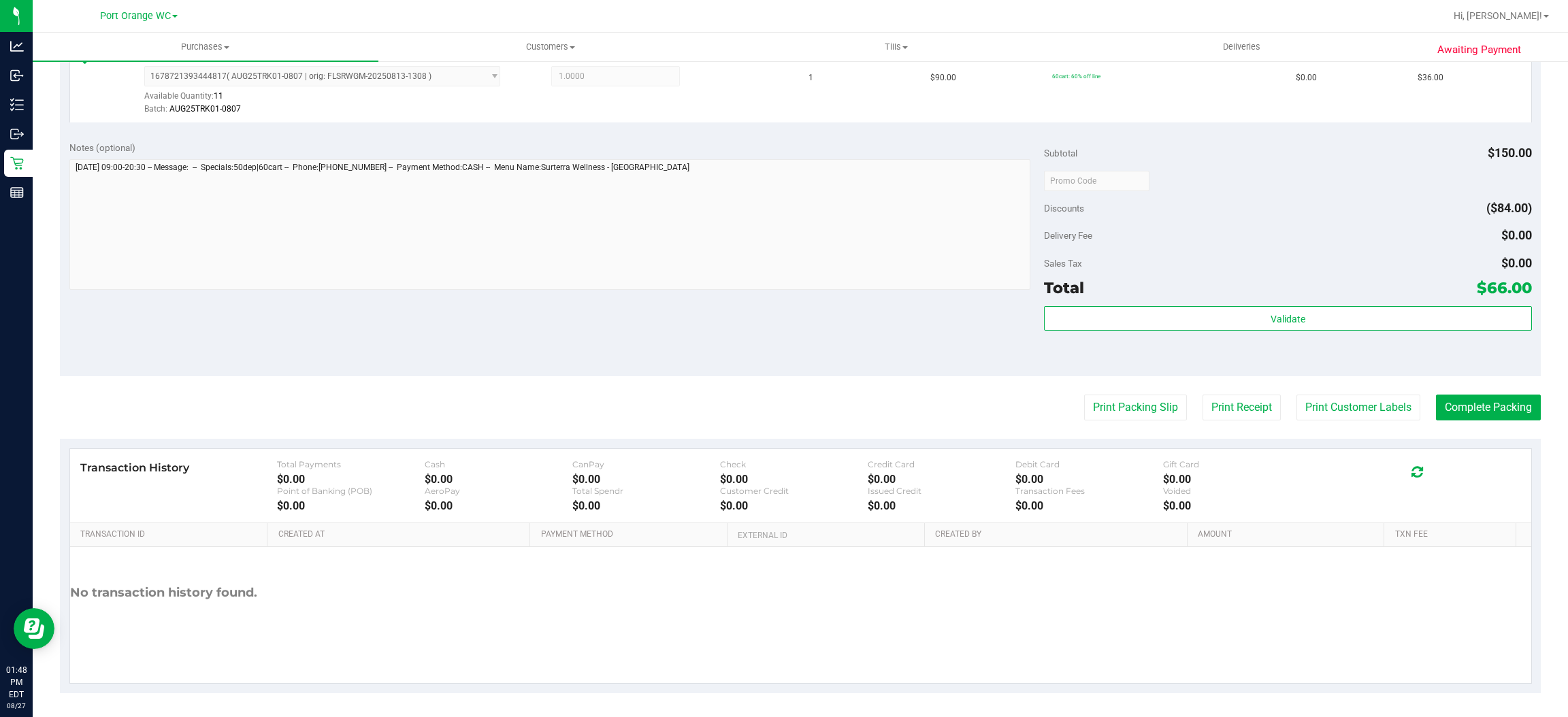
scroll to position [476, 0]
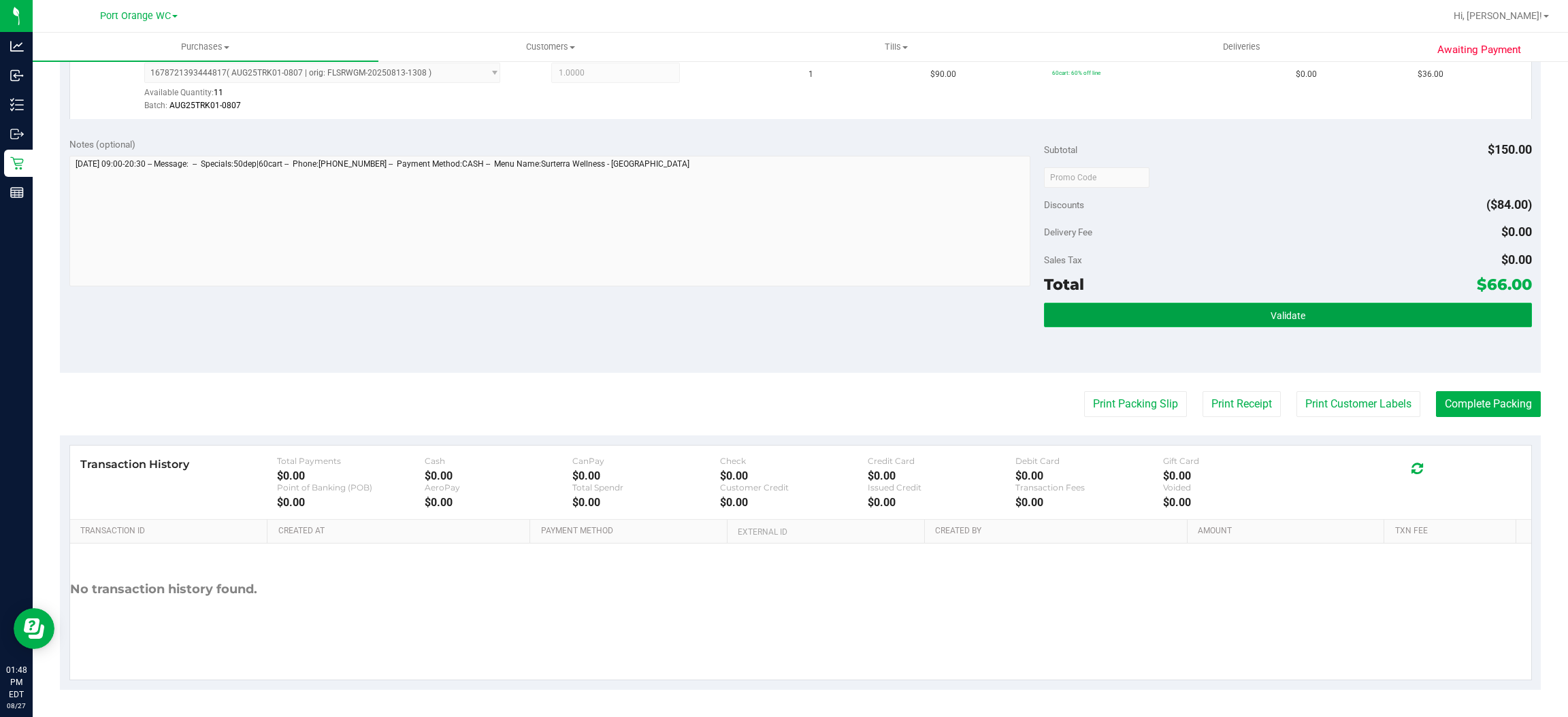
click at [1344, 318] on button "Validate" at bounding box center [1286, 315] width 487 height 25
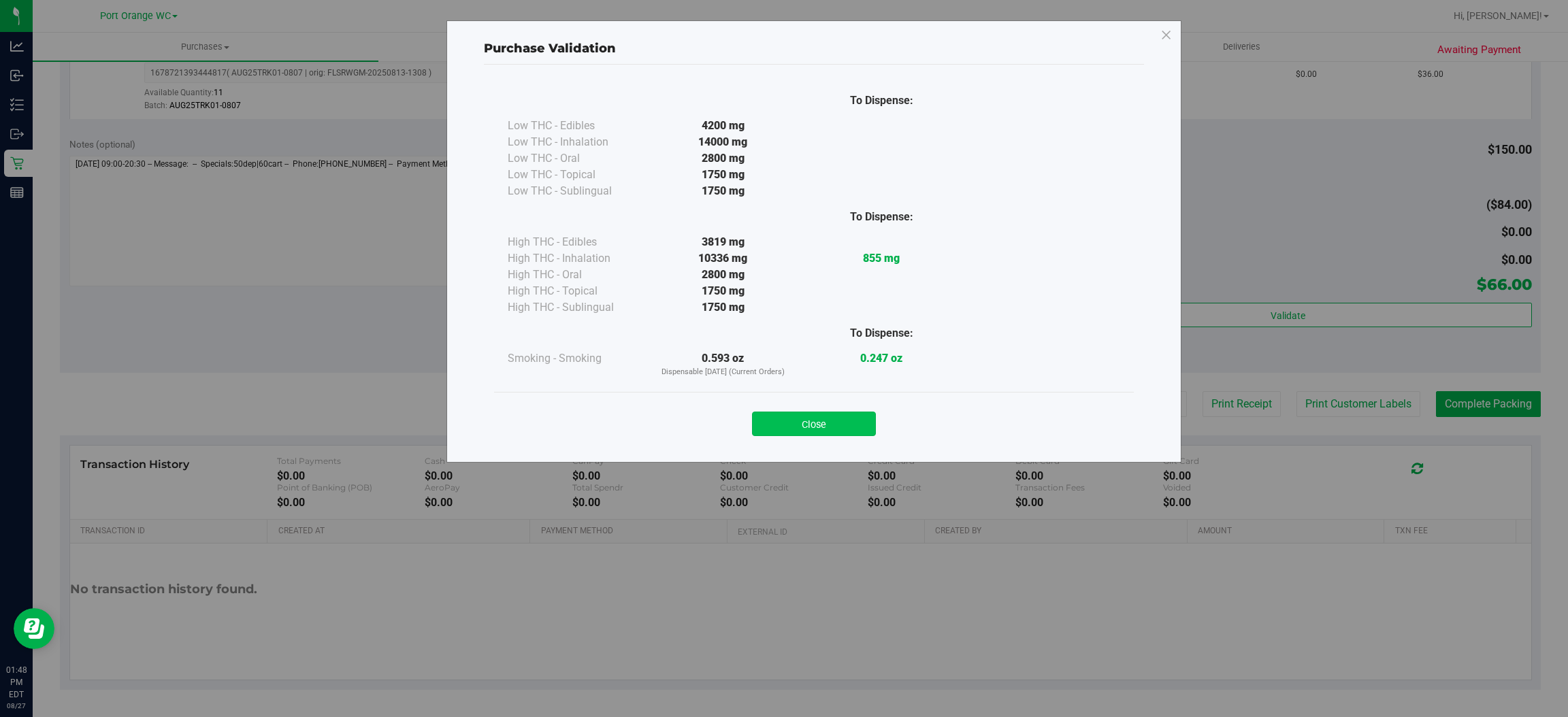
click at [848, 426] on button "Close" at bounding box center [813, 423] width 124 height 25
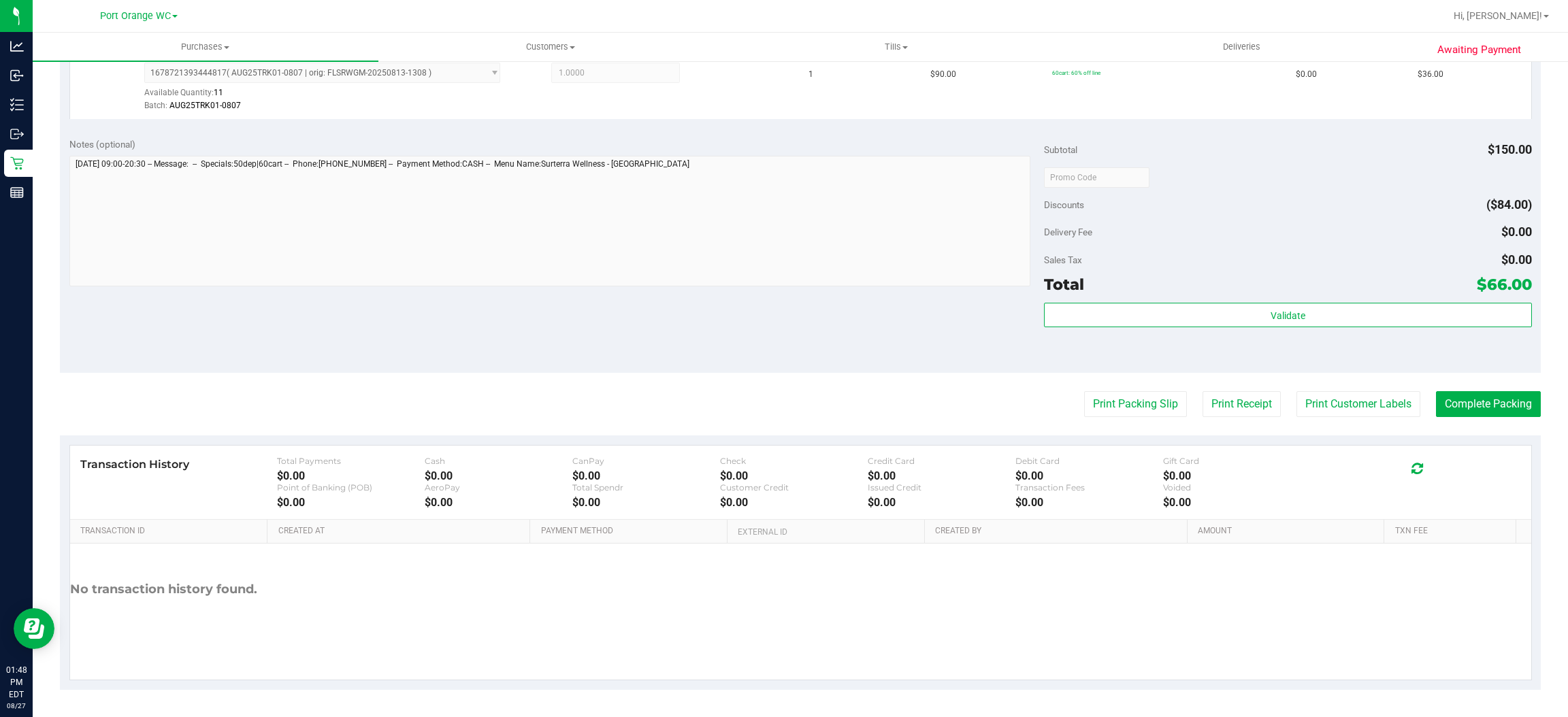
click at [1474, 386] on purchase-details "Back Edit Purchase Cancel Purchase View Profile # 11856430 BioTrack ID: - Submi…" at bounding box center [800, 144] width 1481 height 1091
click at [1466, 400] on button "Complete Packing" at bounding box center [1488, 404] width 105 height 26
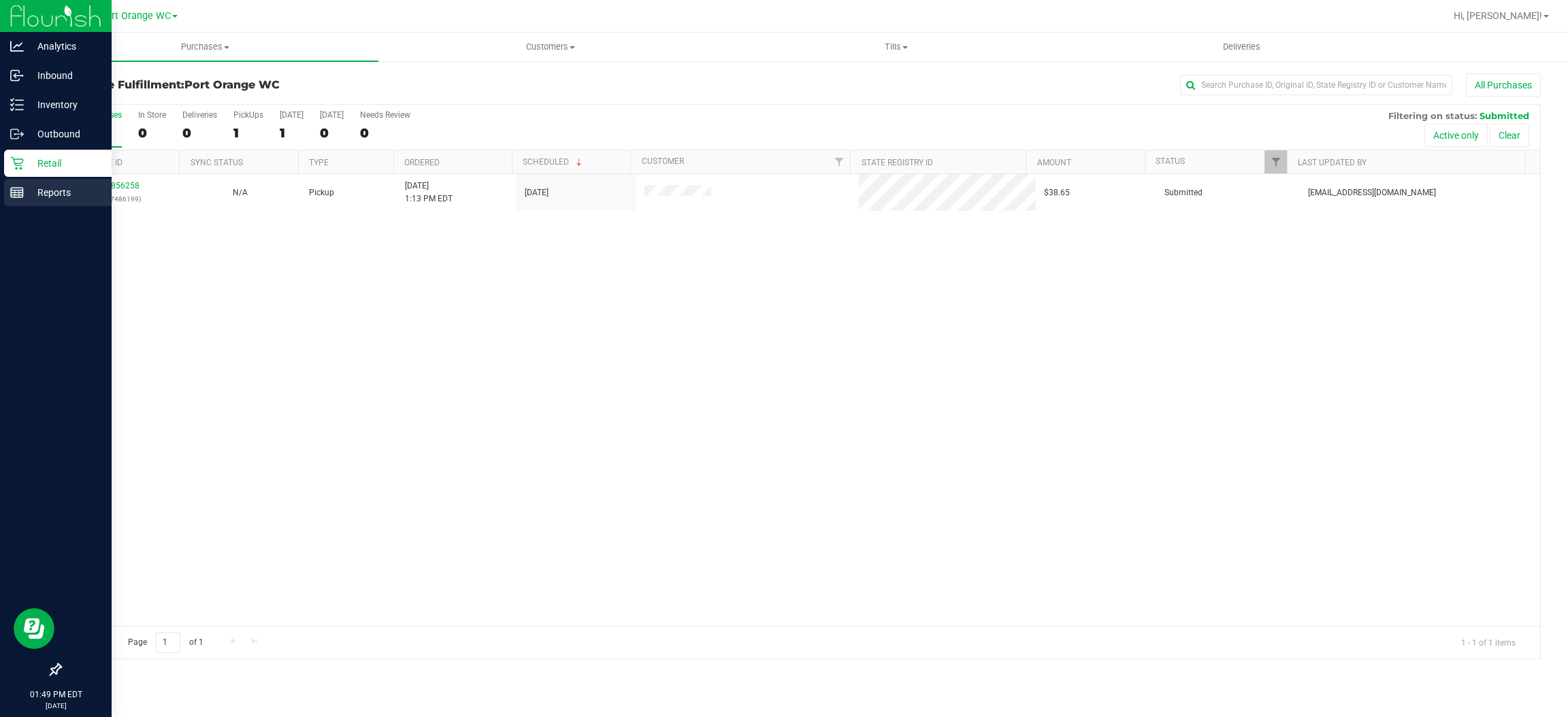
click at [47, 195] on p "Reports" at bounding box center [65, 192] width 82 height 16
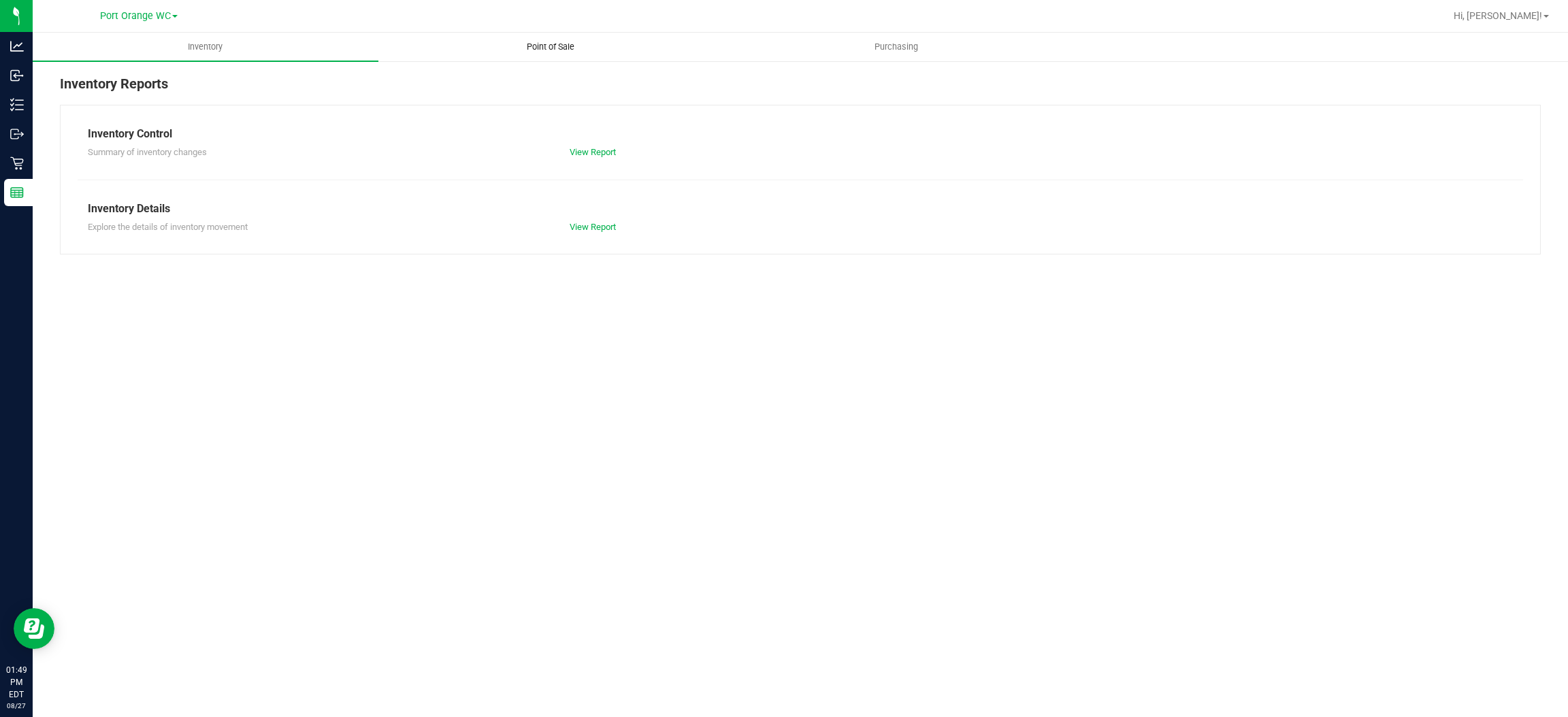
click at [548, 43] on span "Point of Sale" at bounding box center [550, 47] width 84 height 12
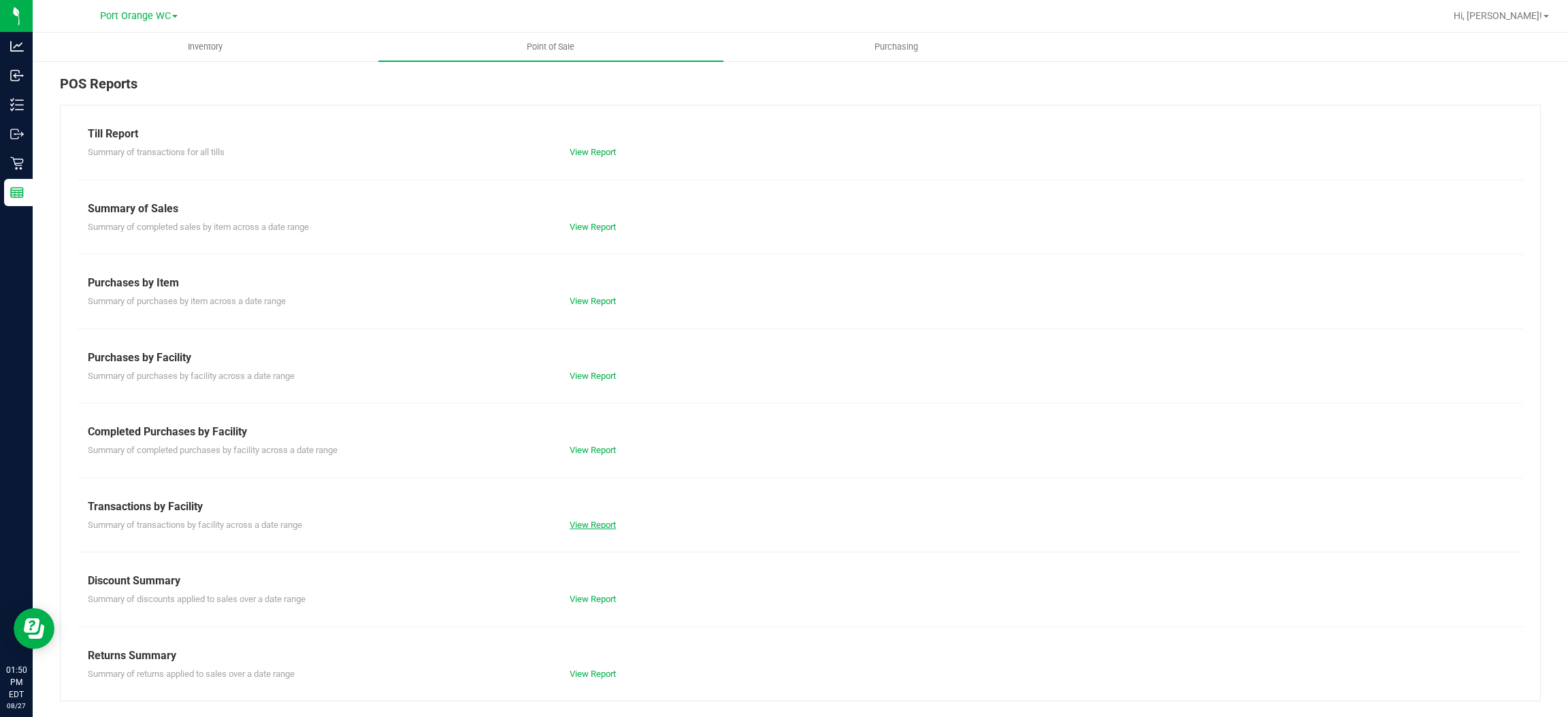
click at [603, 528] on div "View Report" at bounding box center [679, 525] width 241 height 14
click at [603, 525] on link "View Report" at bounding box center [593, 525] width 47 height 10
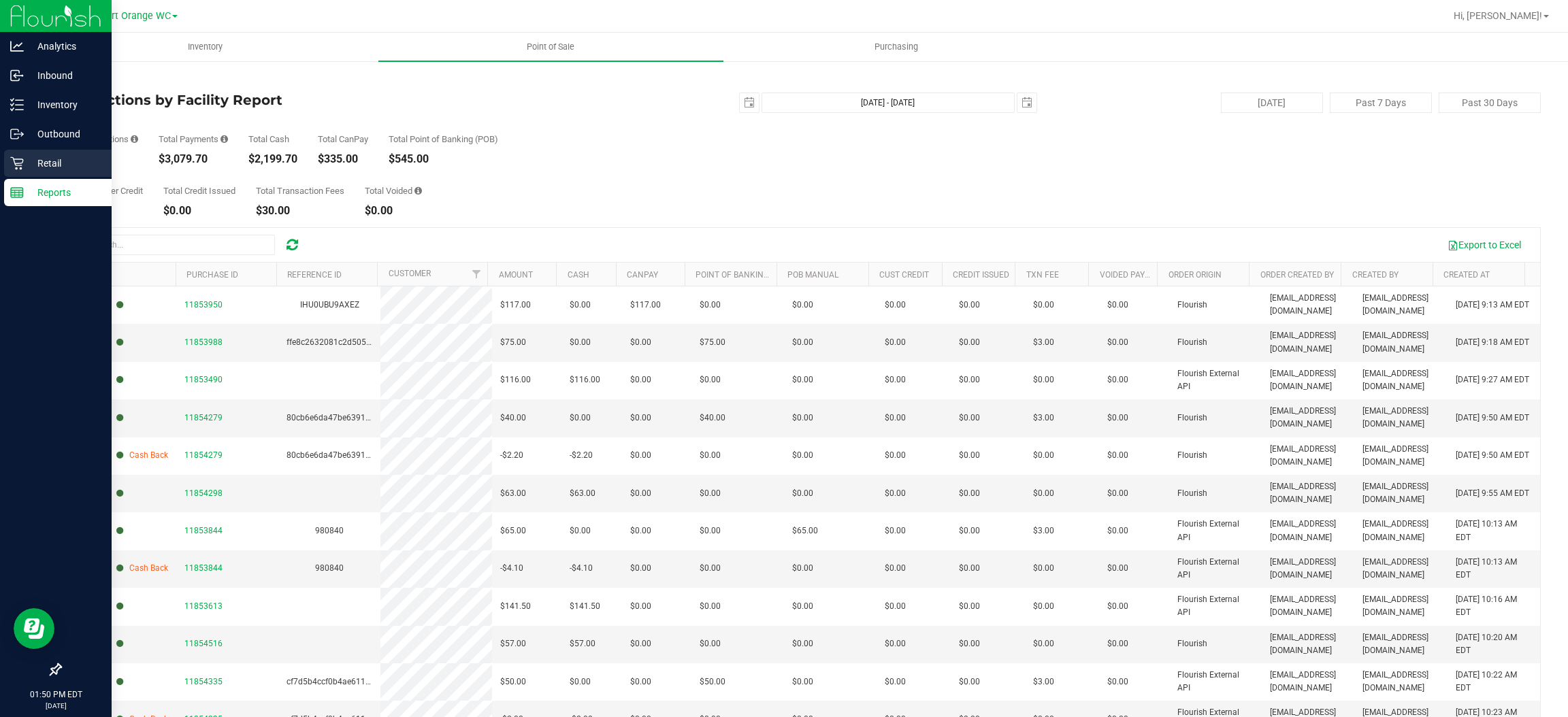
click at [51, 160] on p "Retail" at bounding box center [65, 163] width 82 height 16
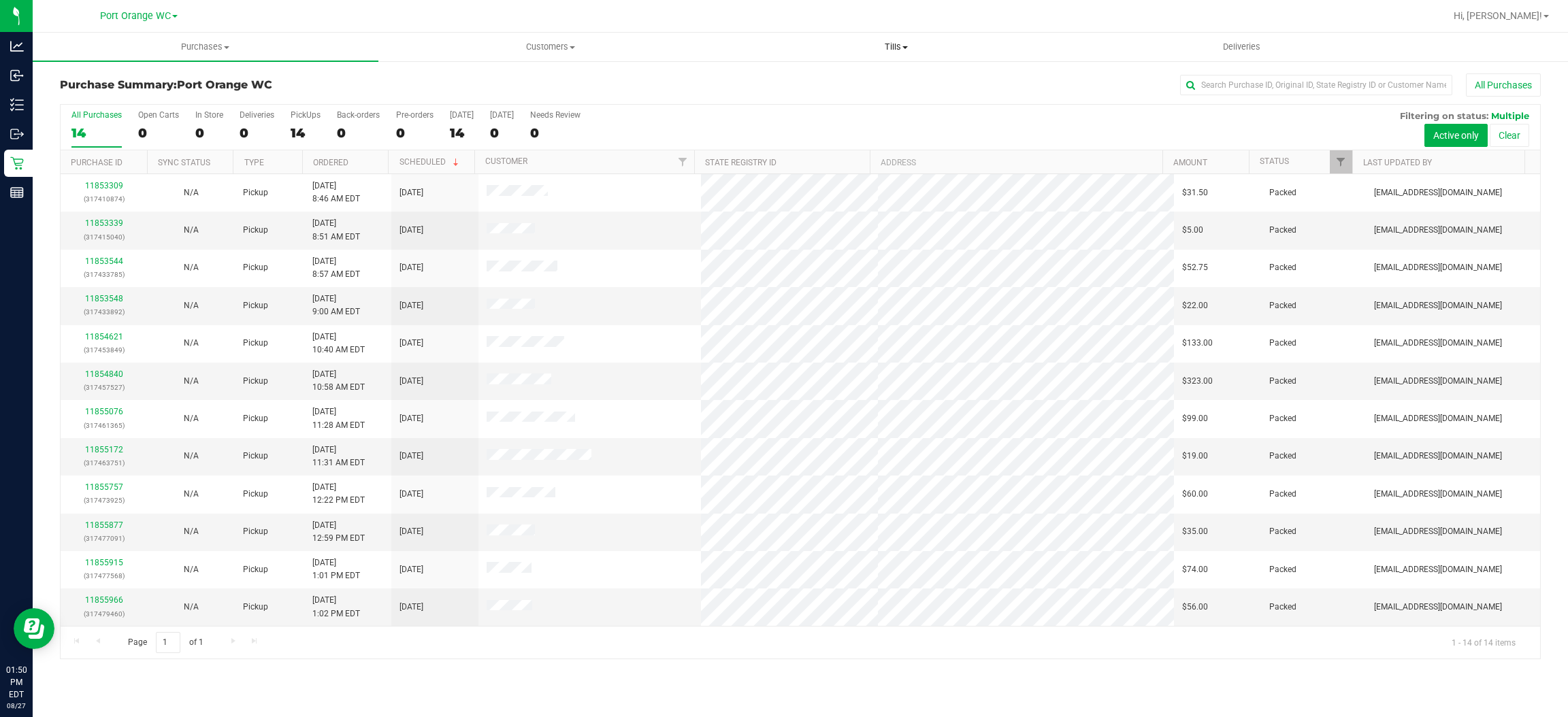
click at [899, 39] on uib-tab-heading "Tills Manage tills Reconcile e-payments" at bounding box center [896, 47] width 344 height 27
click at [792, 78] on span "Manage tills" at bounding box center [769, 82] width 92 height 11
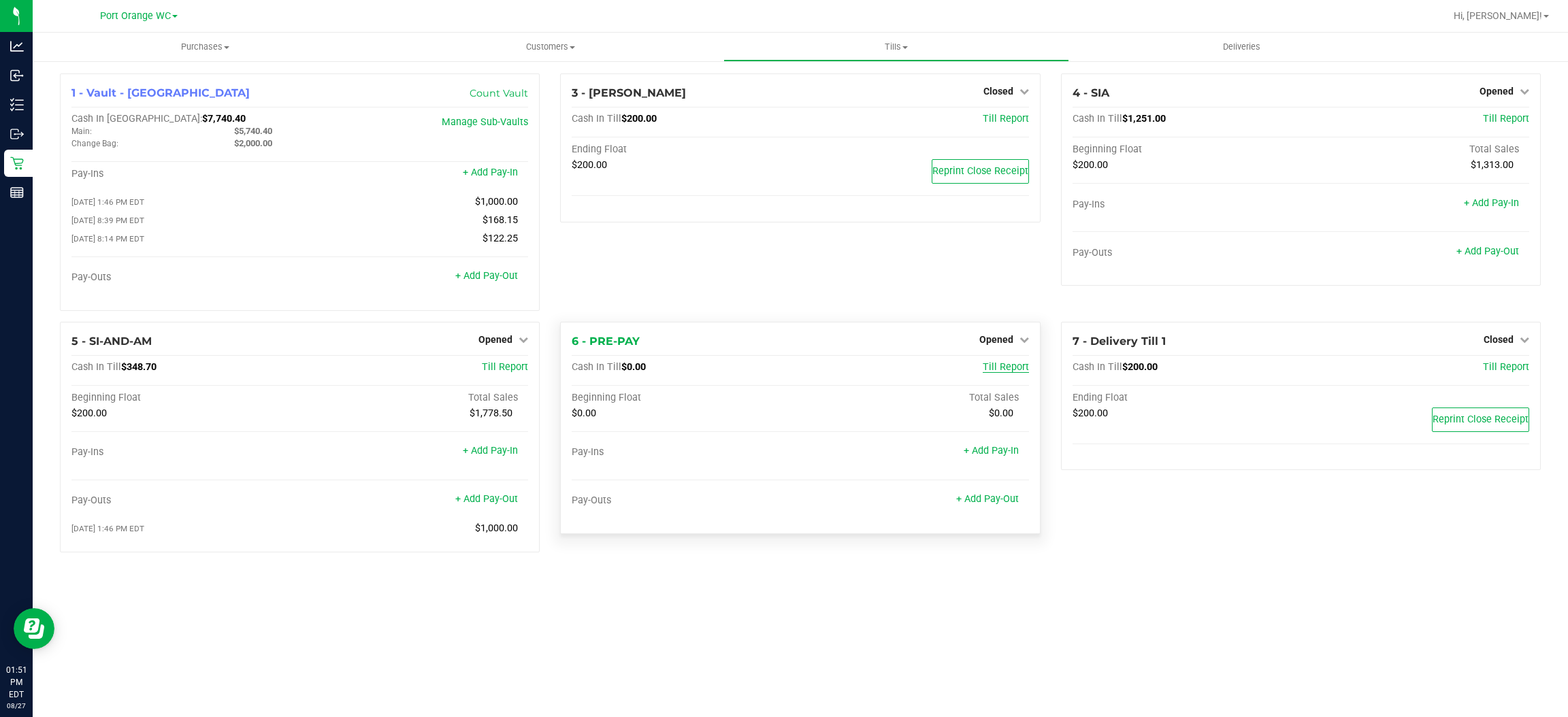
click at [1005, 369] on span "Till Report" at bounding box center [1006, 367] width 47 height 11
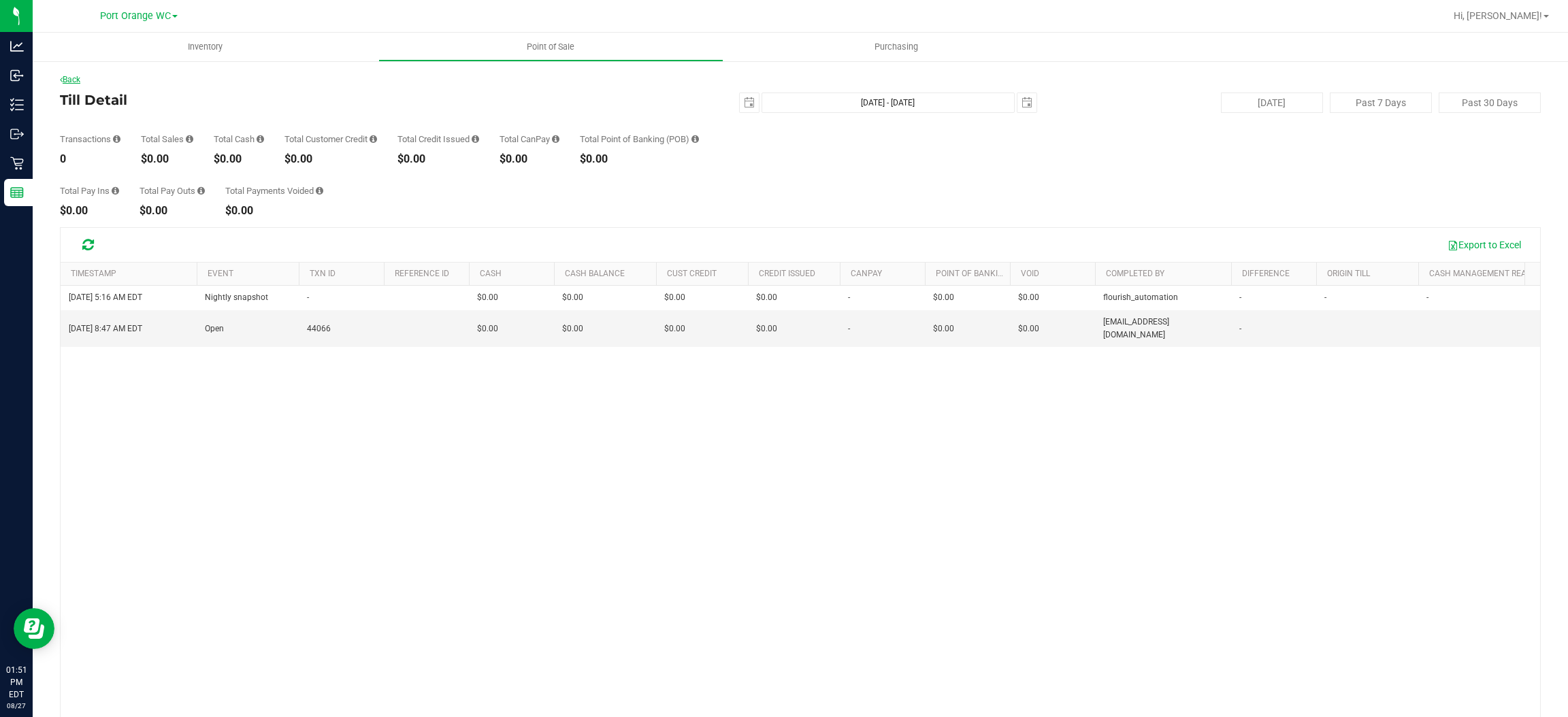
click at [75, 77] on link "Back" at bounding box center [70, 79] width 20 height 10
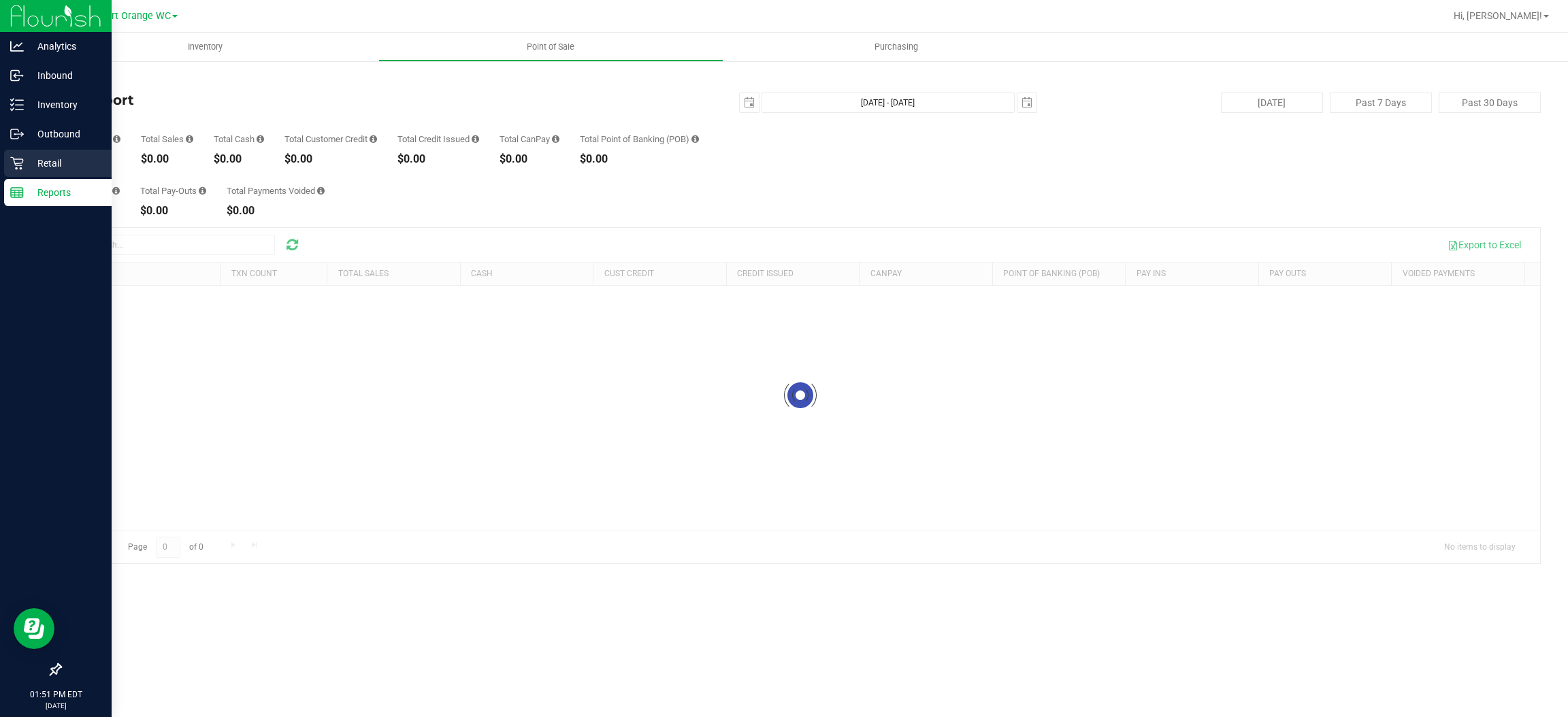
click at [47, 159] on p "Retail" at bounding box center [65, 163] width 82 height 16
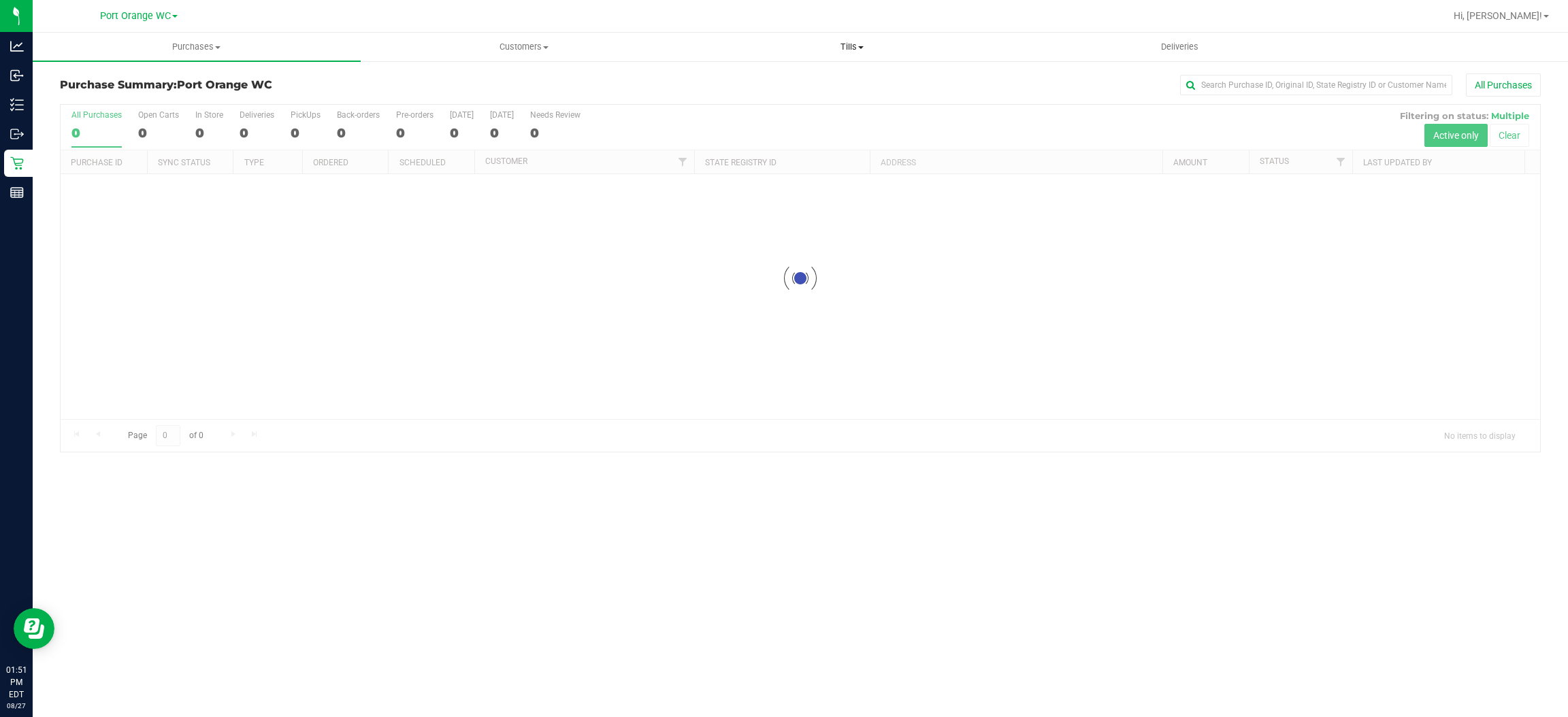
click at [861, 44] on span "Tills" at bounding box center [852, 47] width 326 height 12
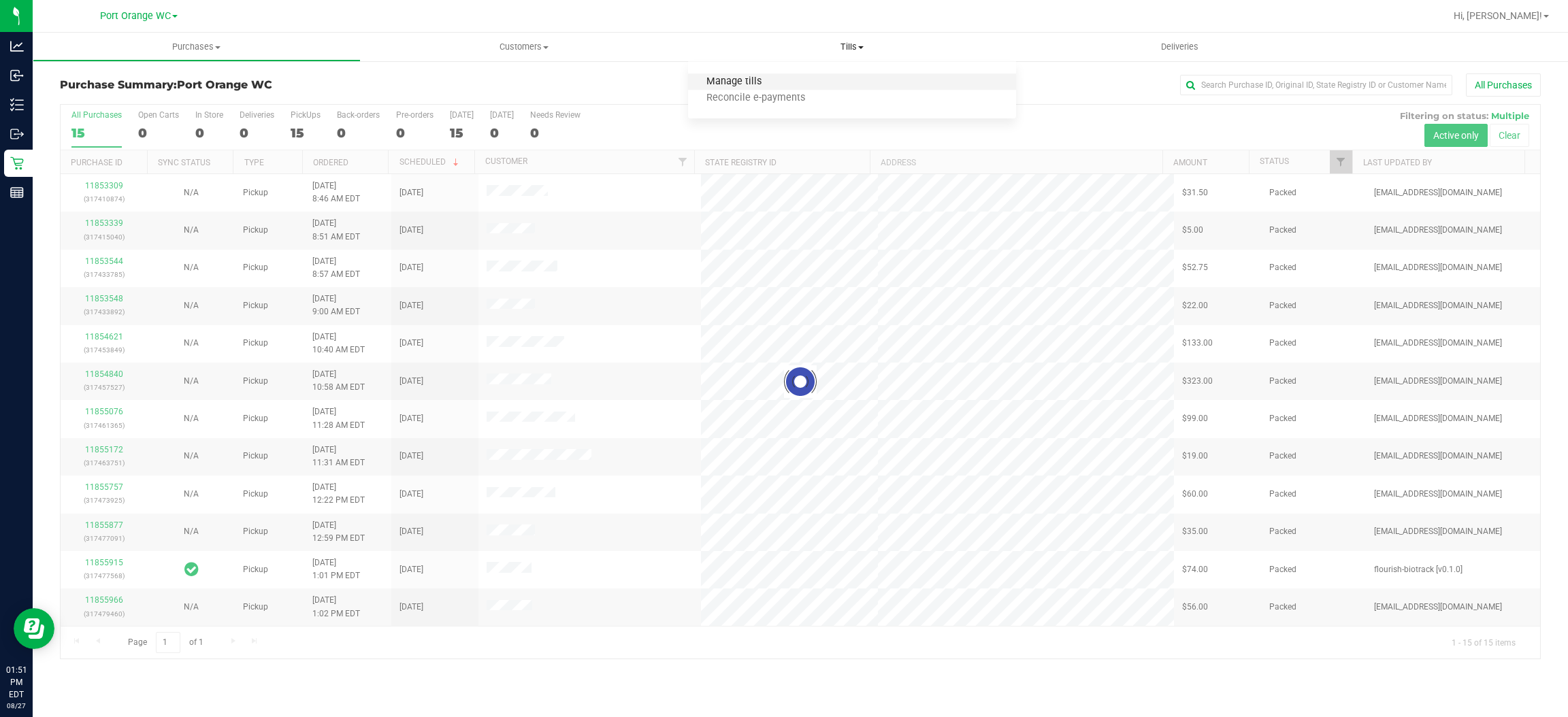
click at [730, 80] on span "Manage tills" at bounding box center [734, 82] width 92 height 11
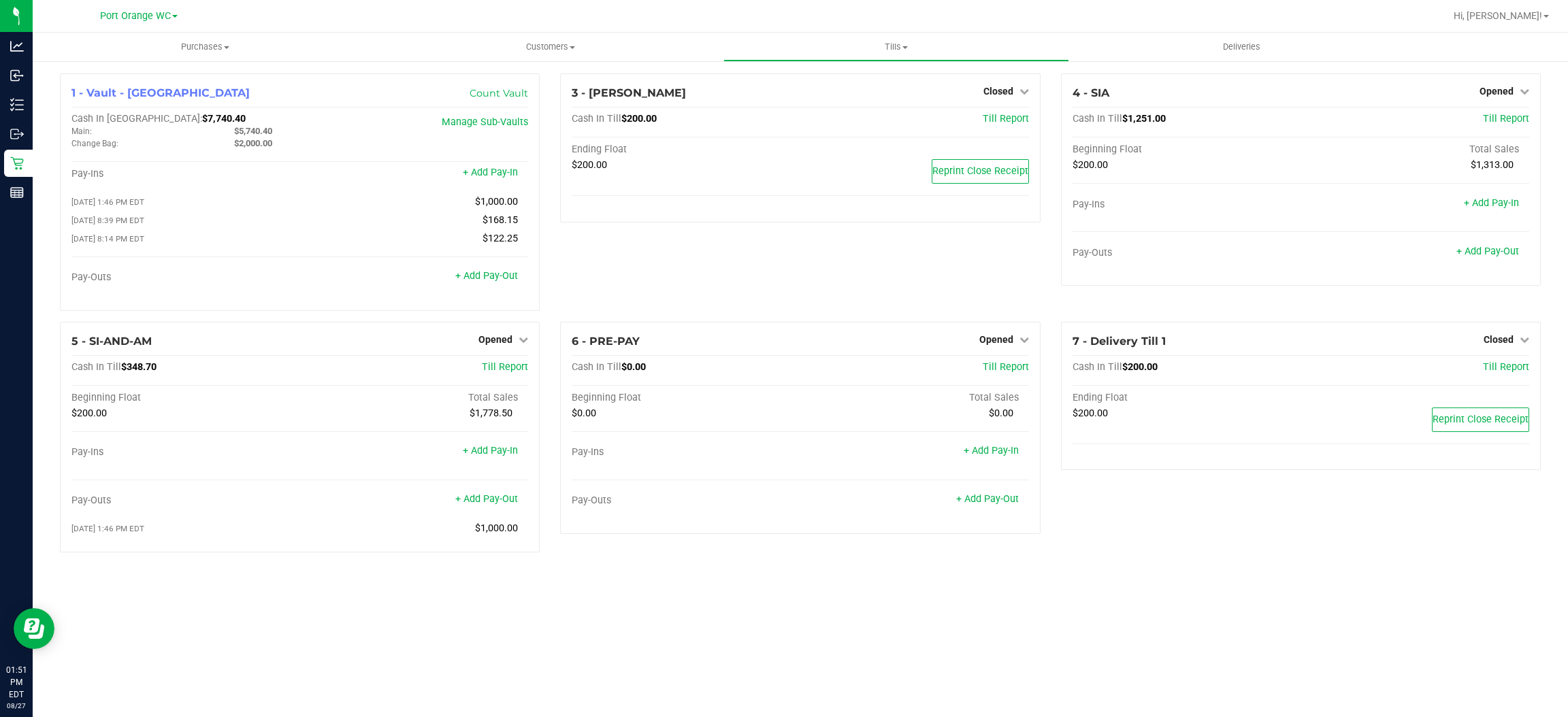
click at [1047, 257] on div "3 - [PERSON_NAME] Closed Open Till Cash In Till $200.00 Till Report Ending Floa…" at bounding box center [800, 198] width 500 height 249
